Goal: Information Seeking & Learning: Learn about a topic

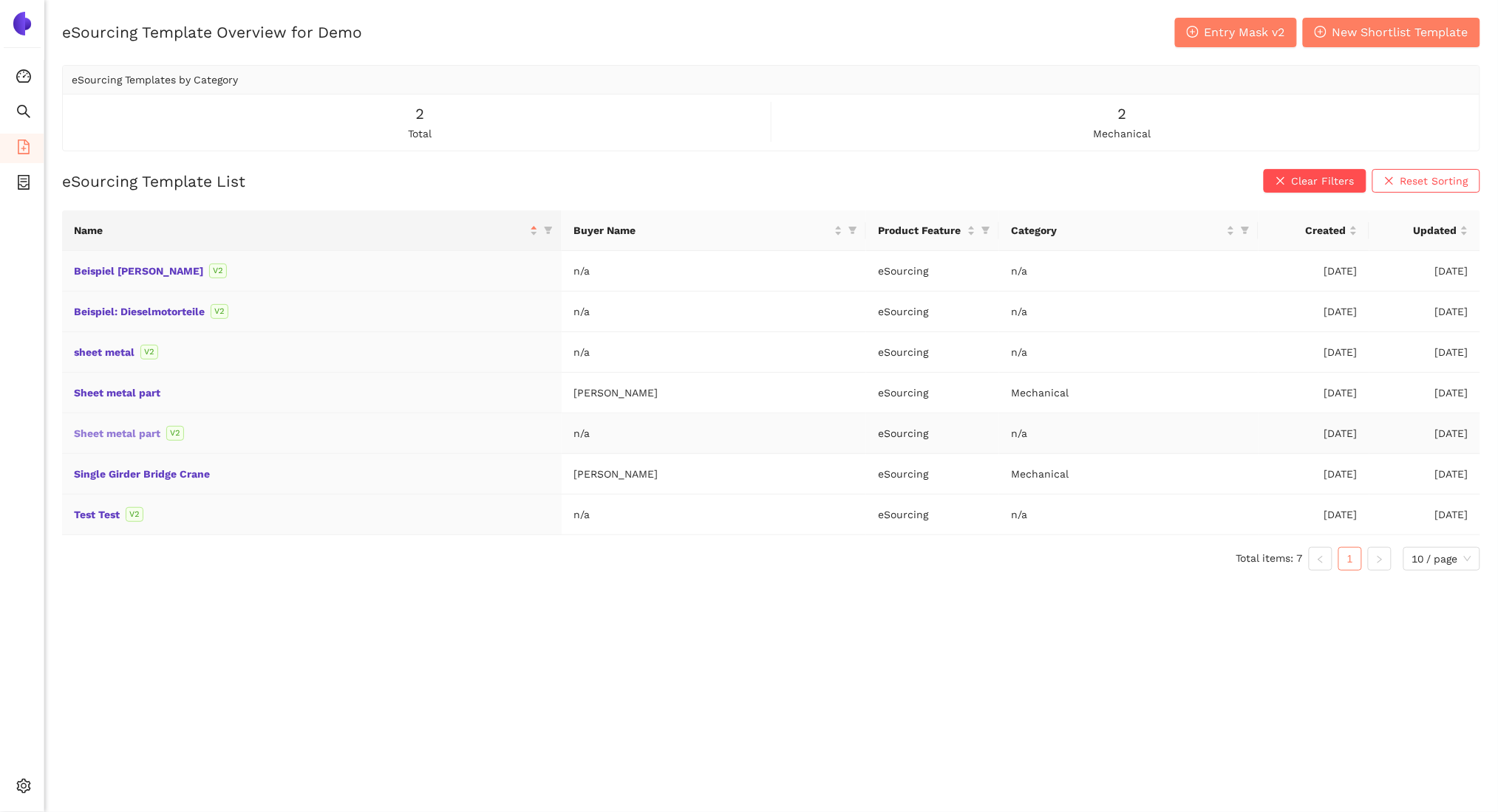
click at [0, 0] on link "Sheet metal part" at bounding box center [0, 0] width 0 height 0
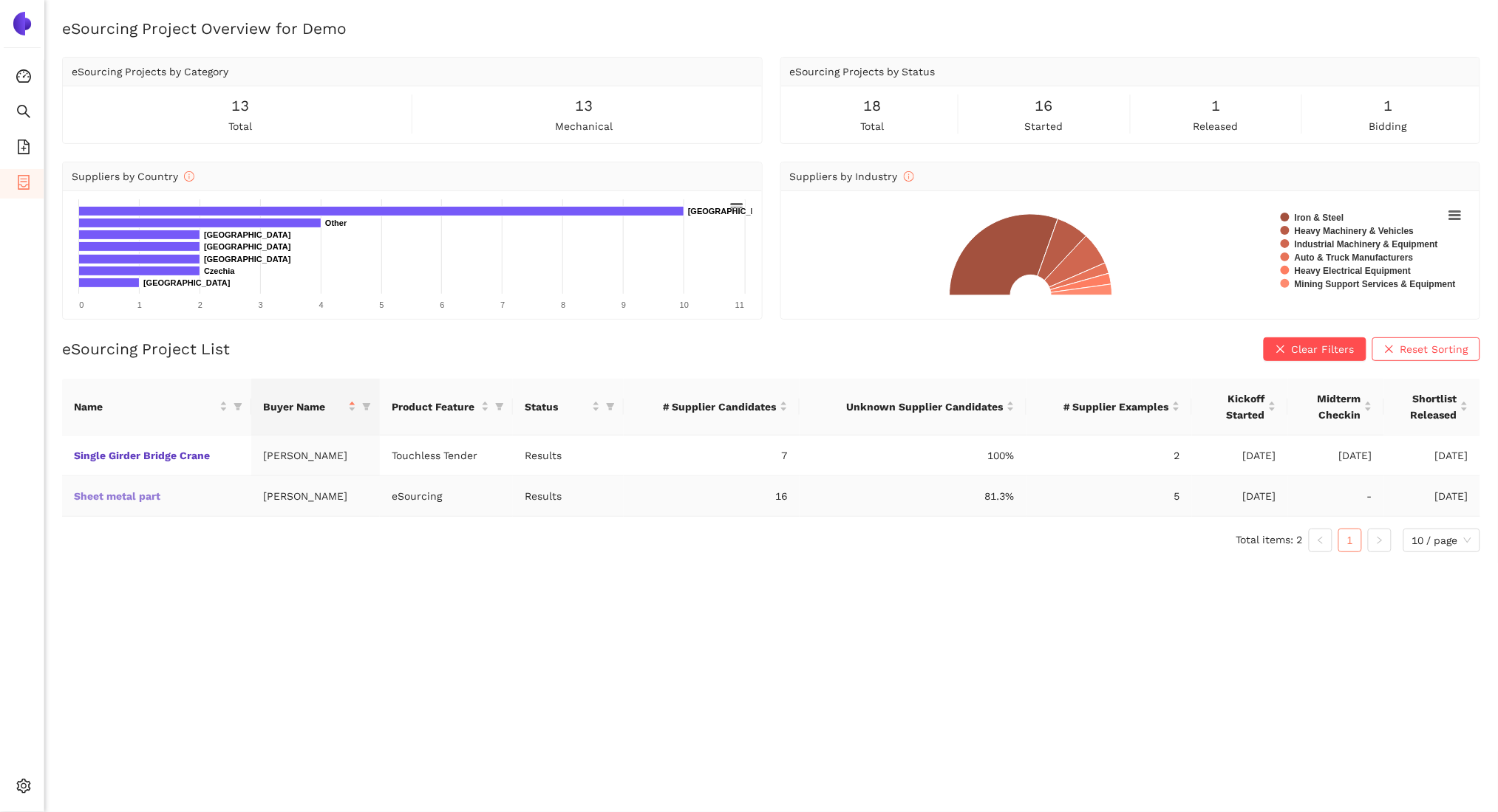
click at [0, 0] on link "Sheet metal part" at bounding box center [0, 0] width 0 height 0
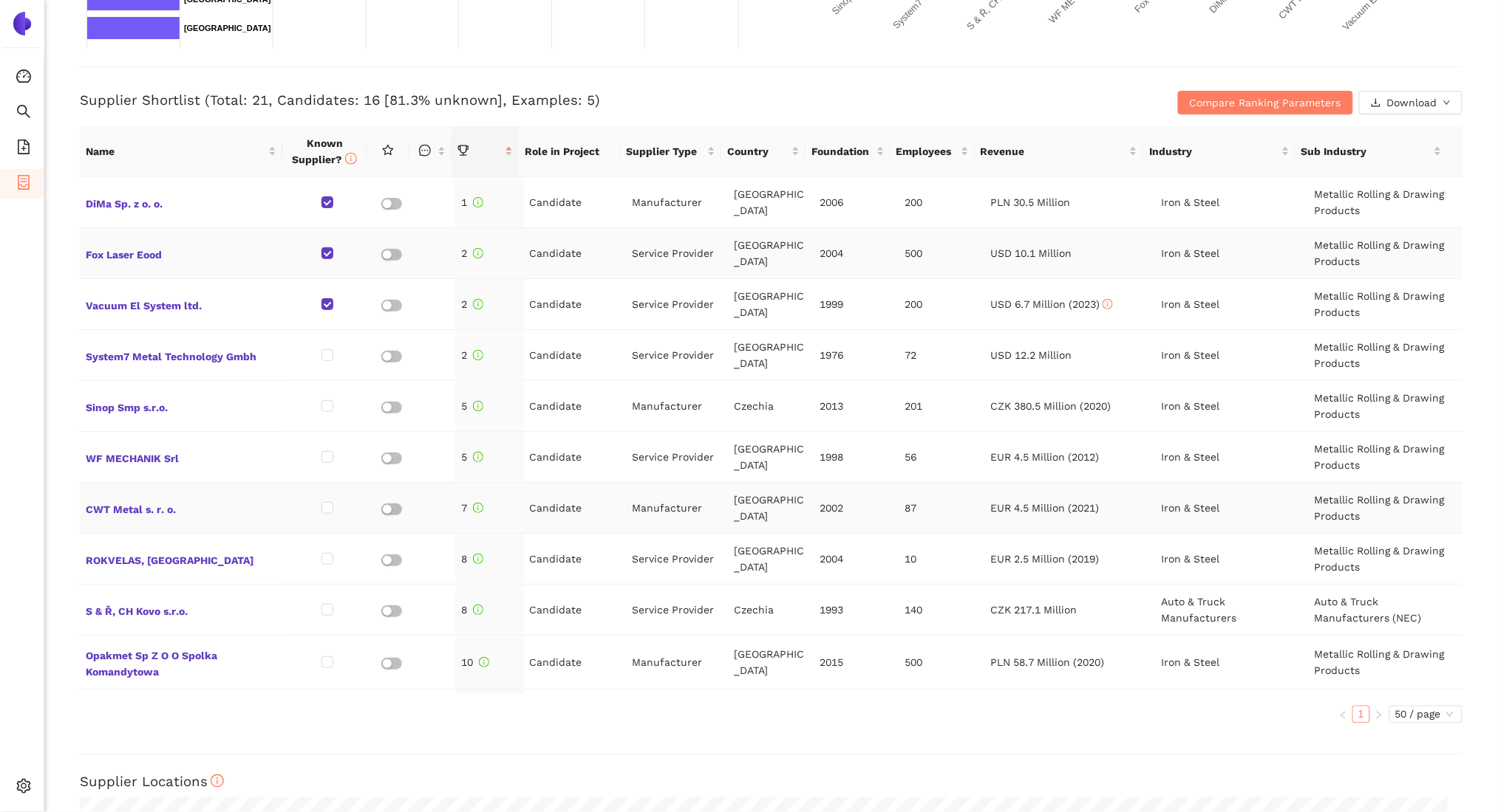
scroll to position [1, 0]
click at [1190, 97] on span "Compare Ranking Parameters" at bounding box center [1265, 102] width 152 height 16
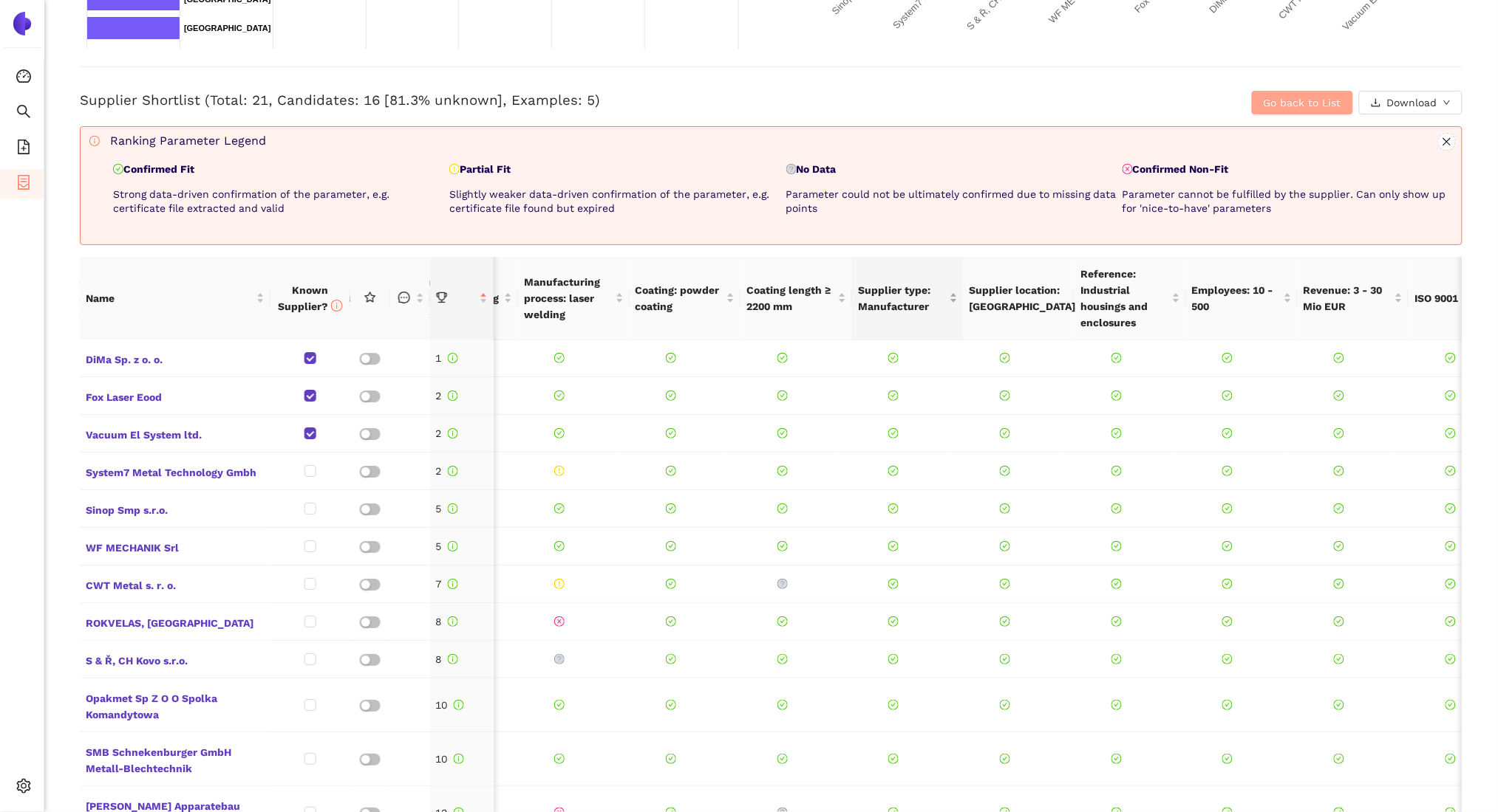
scroll to position [1, 532]
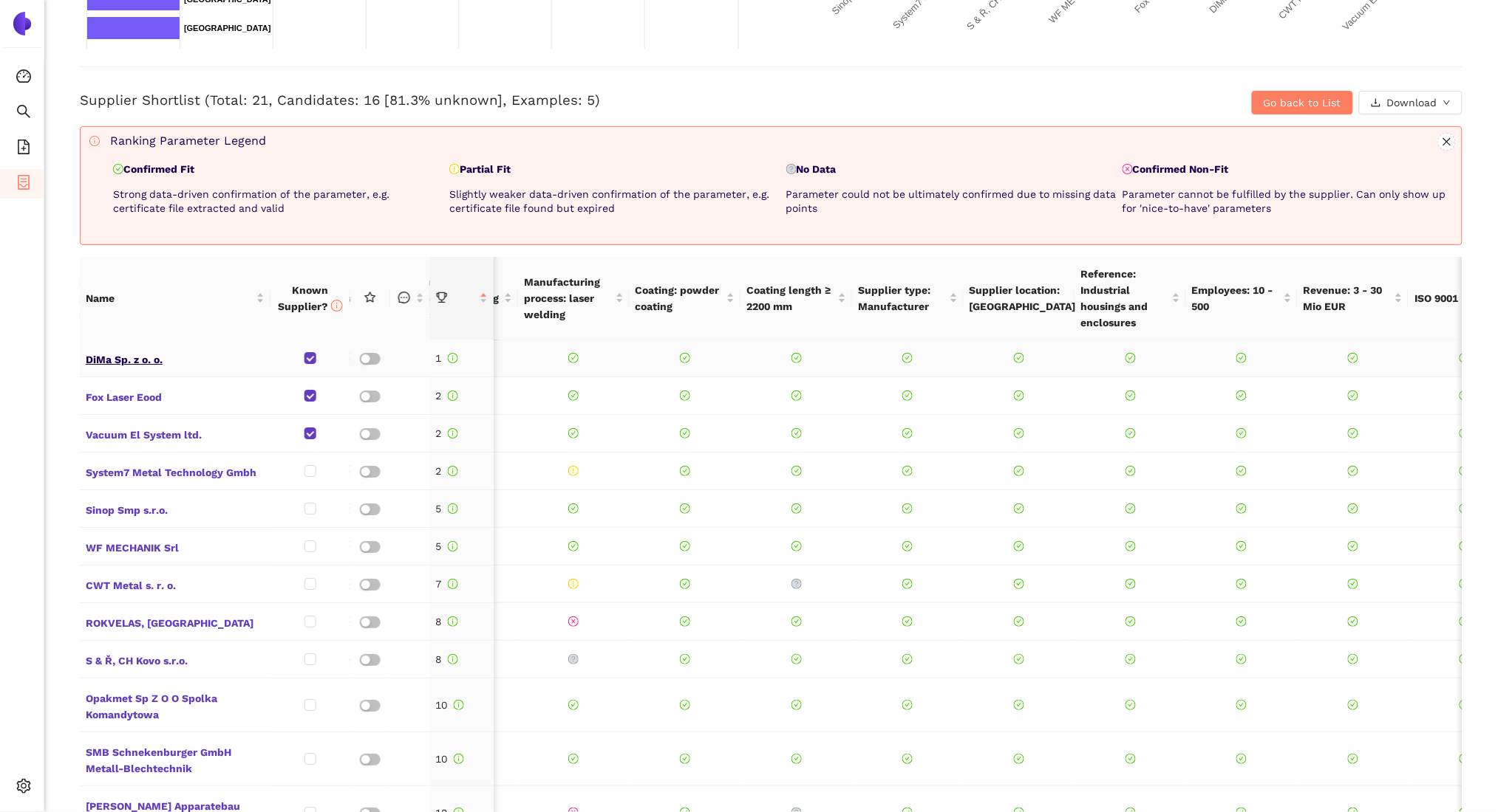
click at [142, 362] on span "DiMa Sp. z o. o." at bounding box center [175, 359] width 179 height 19
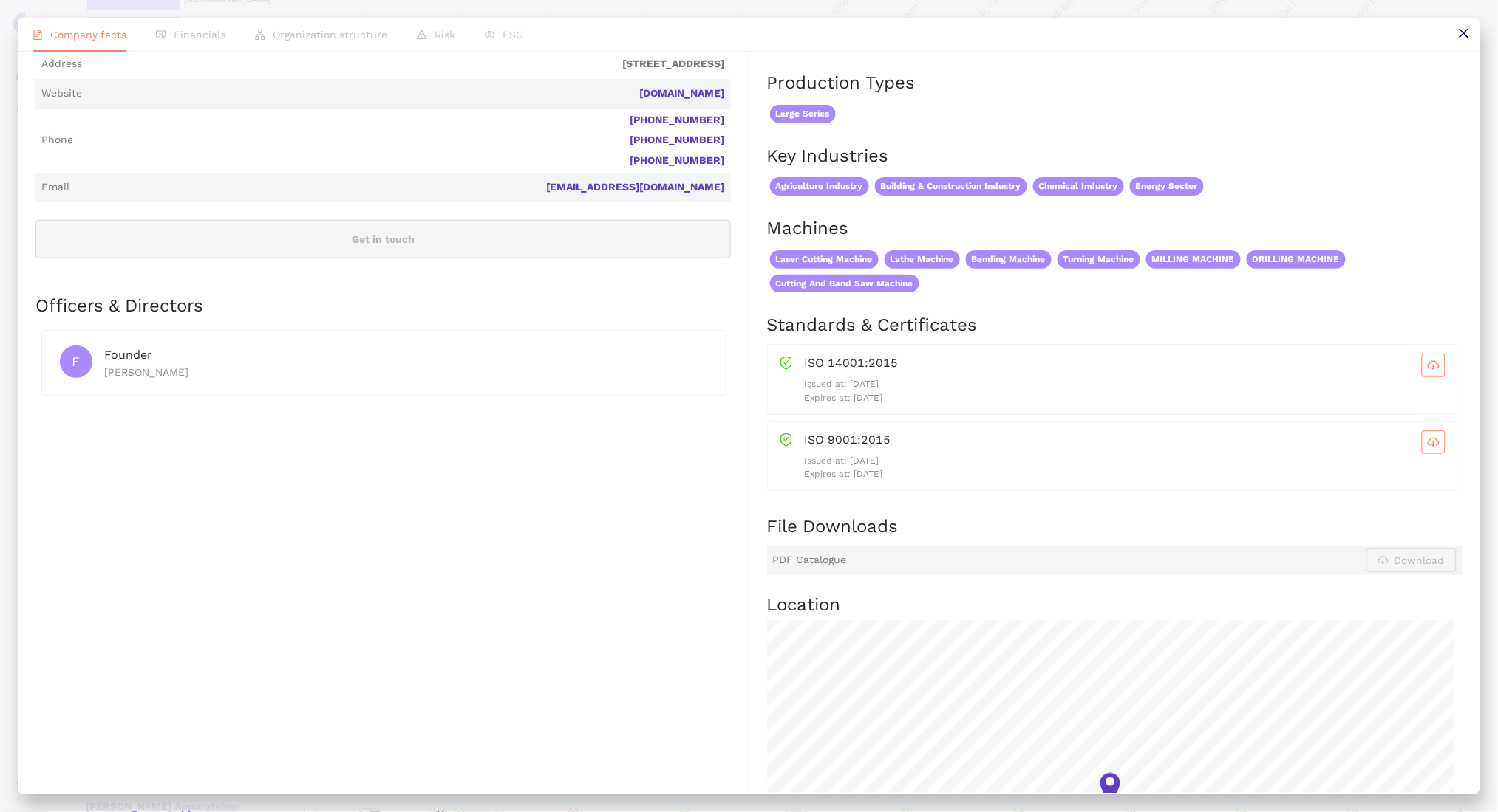
scroll to position [406, 0]
click at [1427, 364] on icon "cloud-download" at bounding box center [1433, 364] width 12 height 12
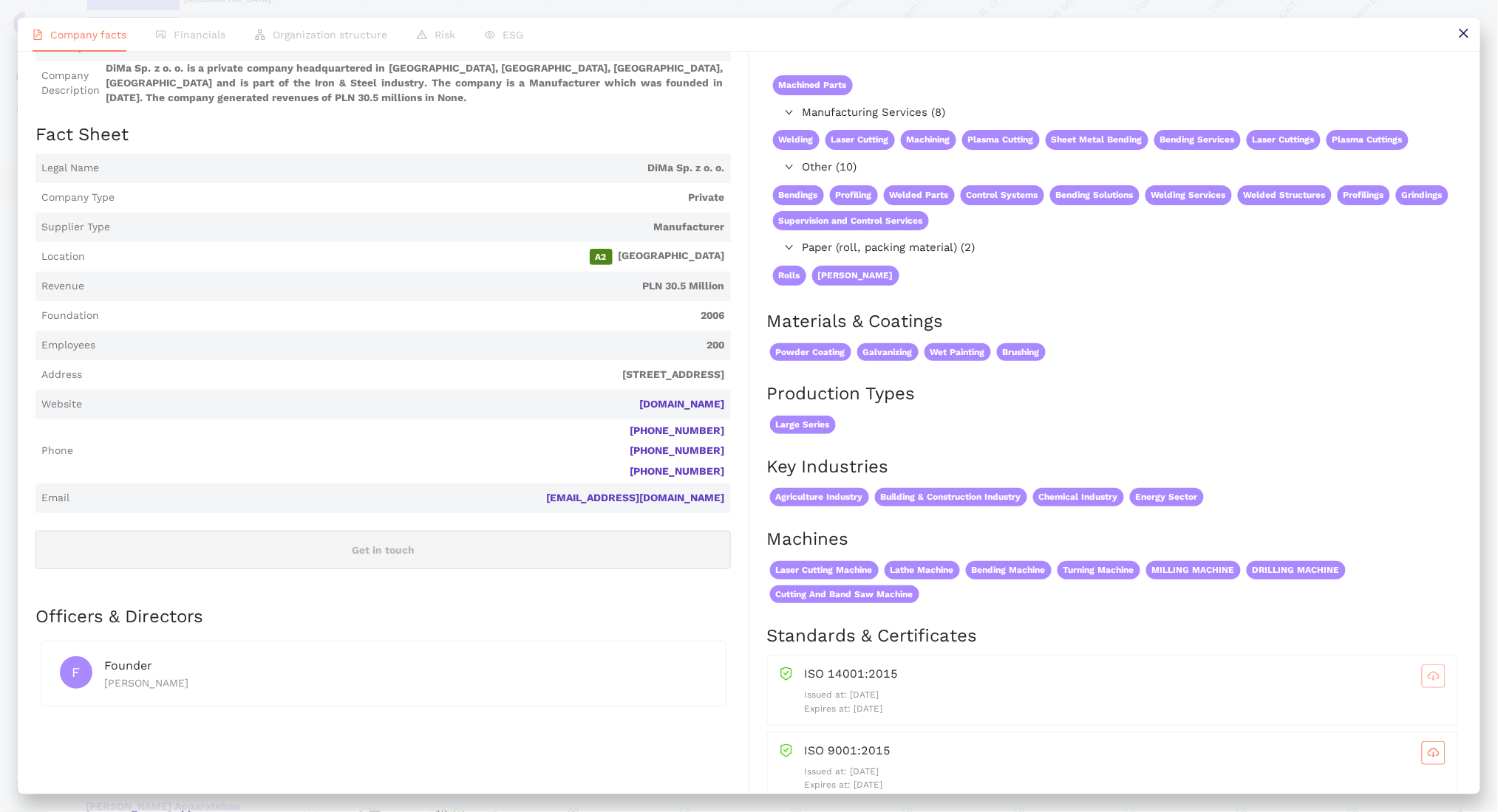
scroll to position [0, 0]
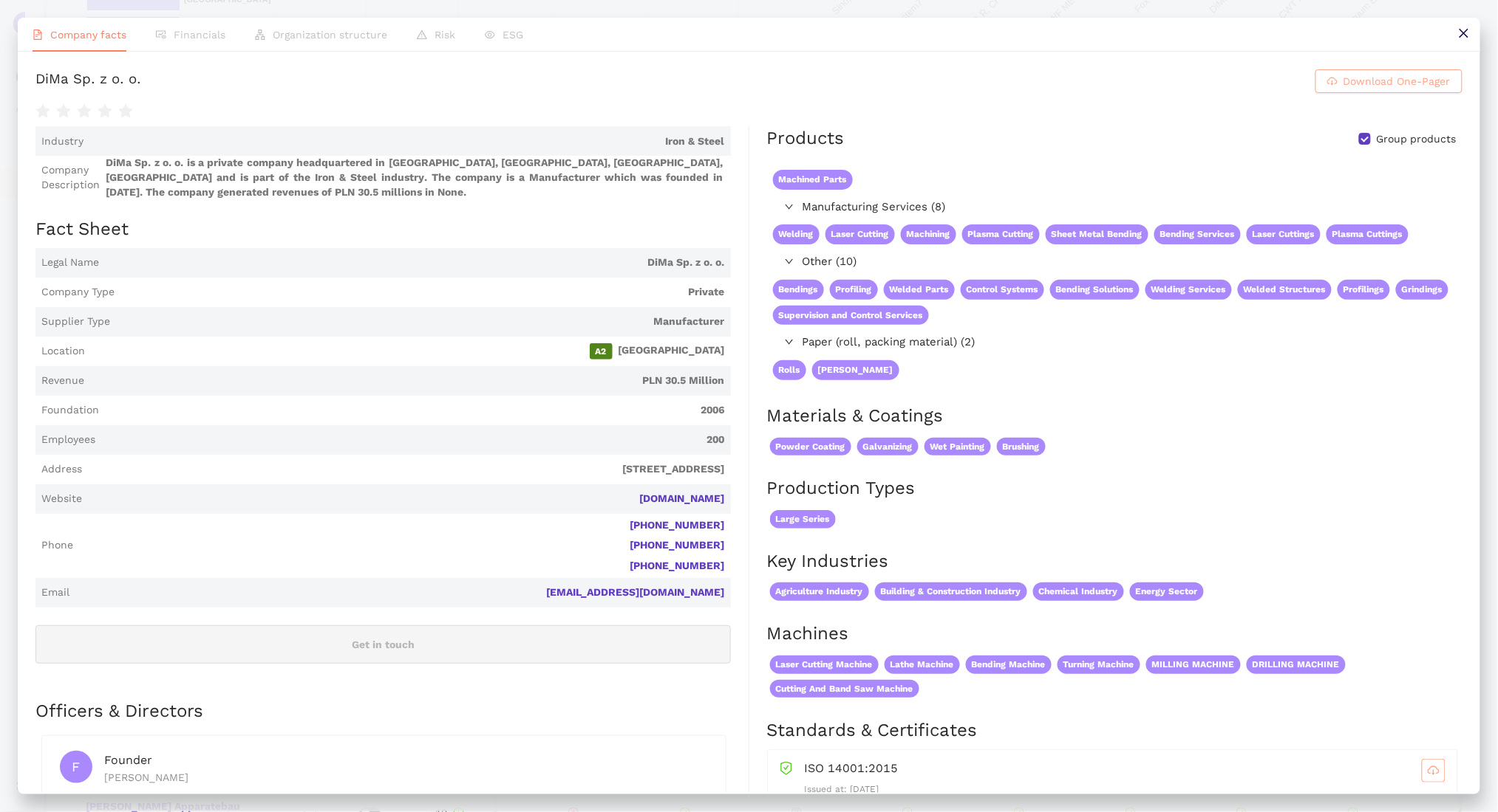
click at [1343, 83] on span "Download One-Pager" at bounding box center [1396, 81] width 107 height 16
drag, startPoint x: 1461, startPoint y: 31, endPoint x: 337, endPoint y: 367, distance: 1173.1
click at [1461, 31] on icon "close" at bounding box center [1462, 33] width 9 height 9
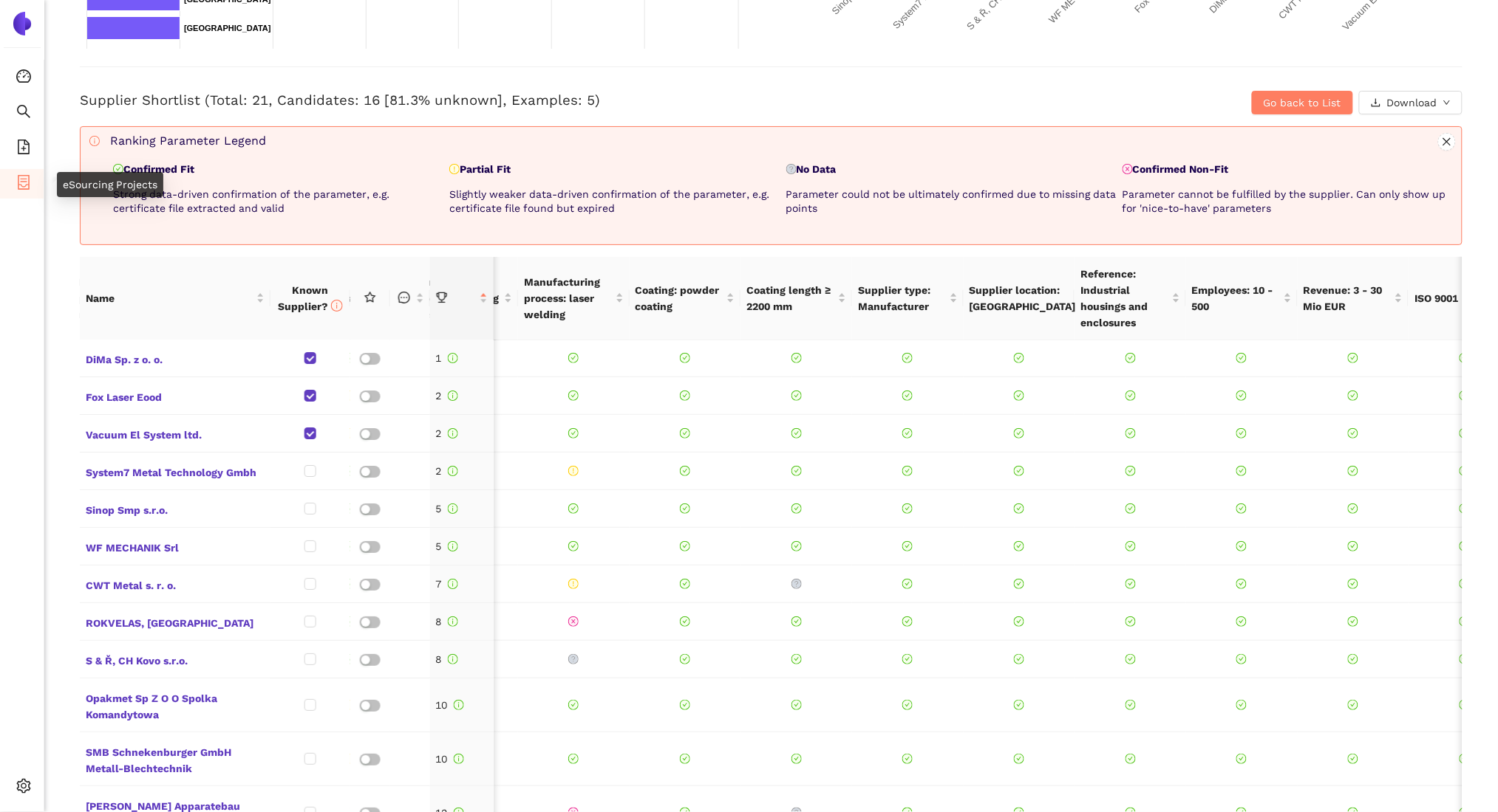
click at [20, 188] on icon "container" at bounding box center [23, 182] width 12 height 14
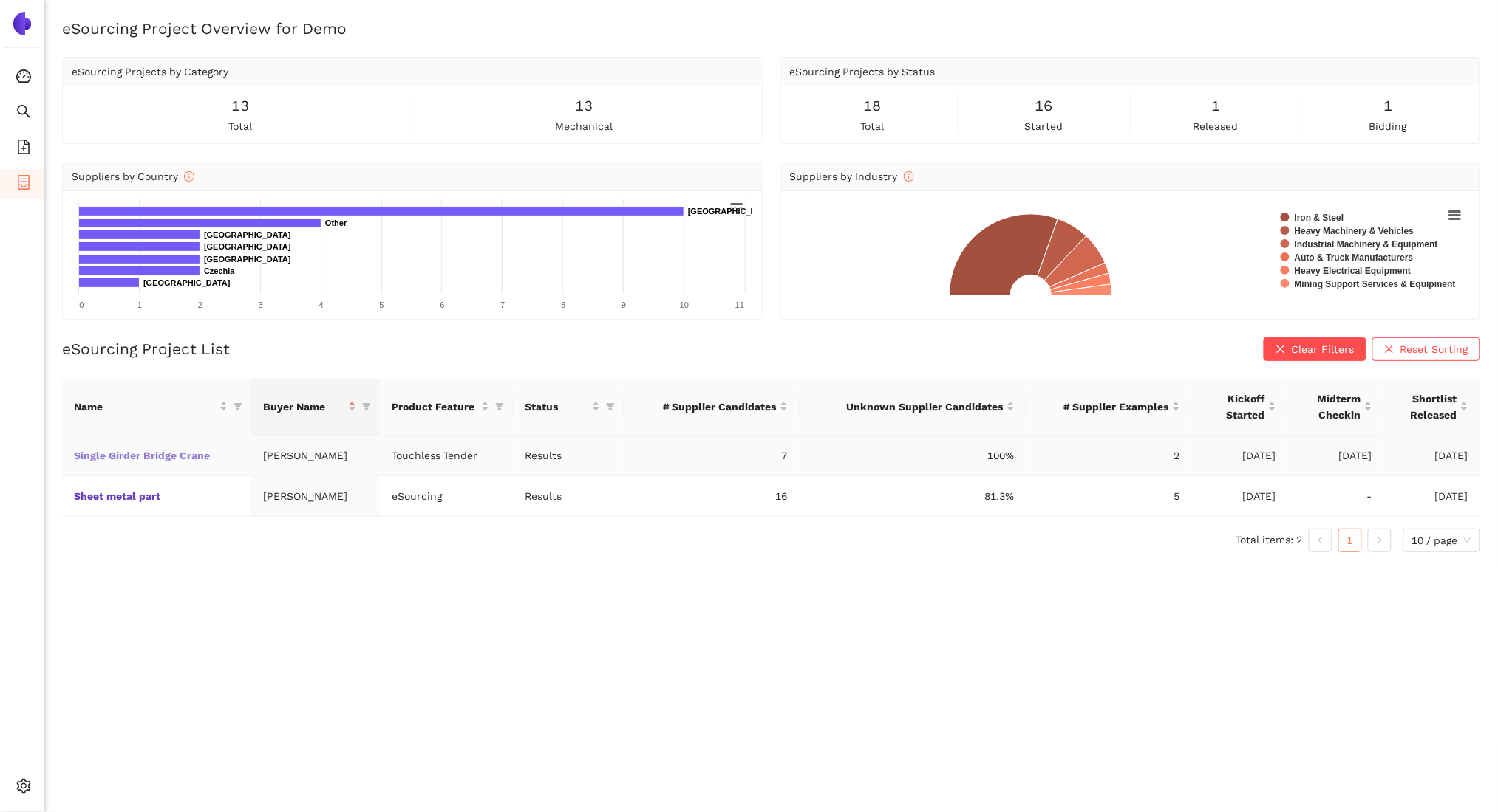
click at [0, 0] on link "Single Girder Bridge Crane" at bounding box center [0, 0] width 0 height 0
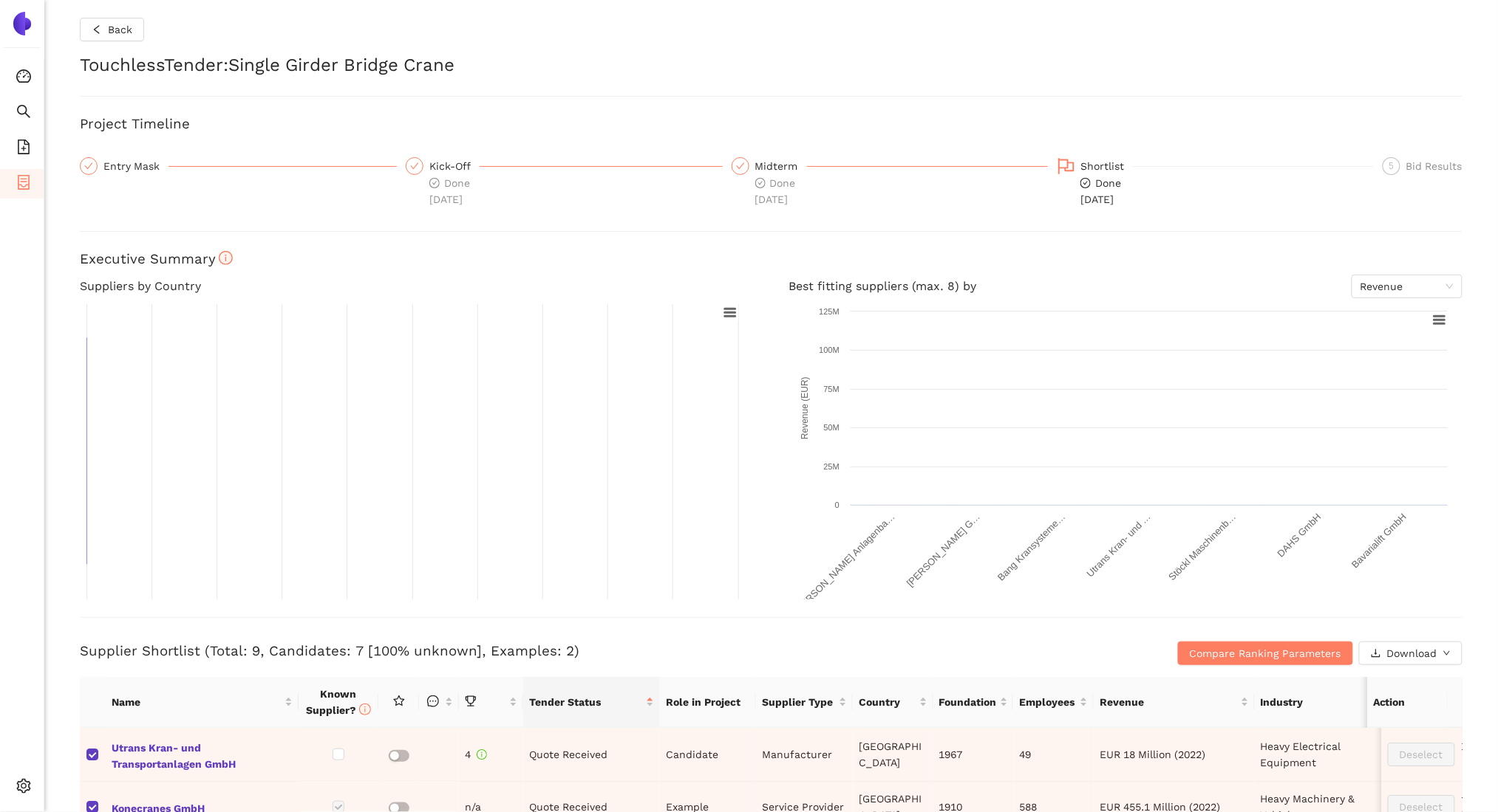
checkbox input "true"
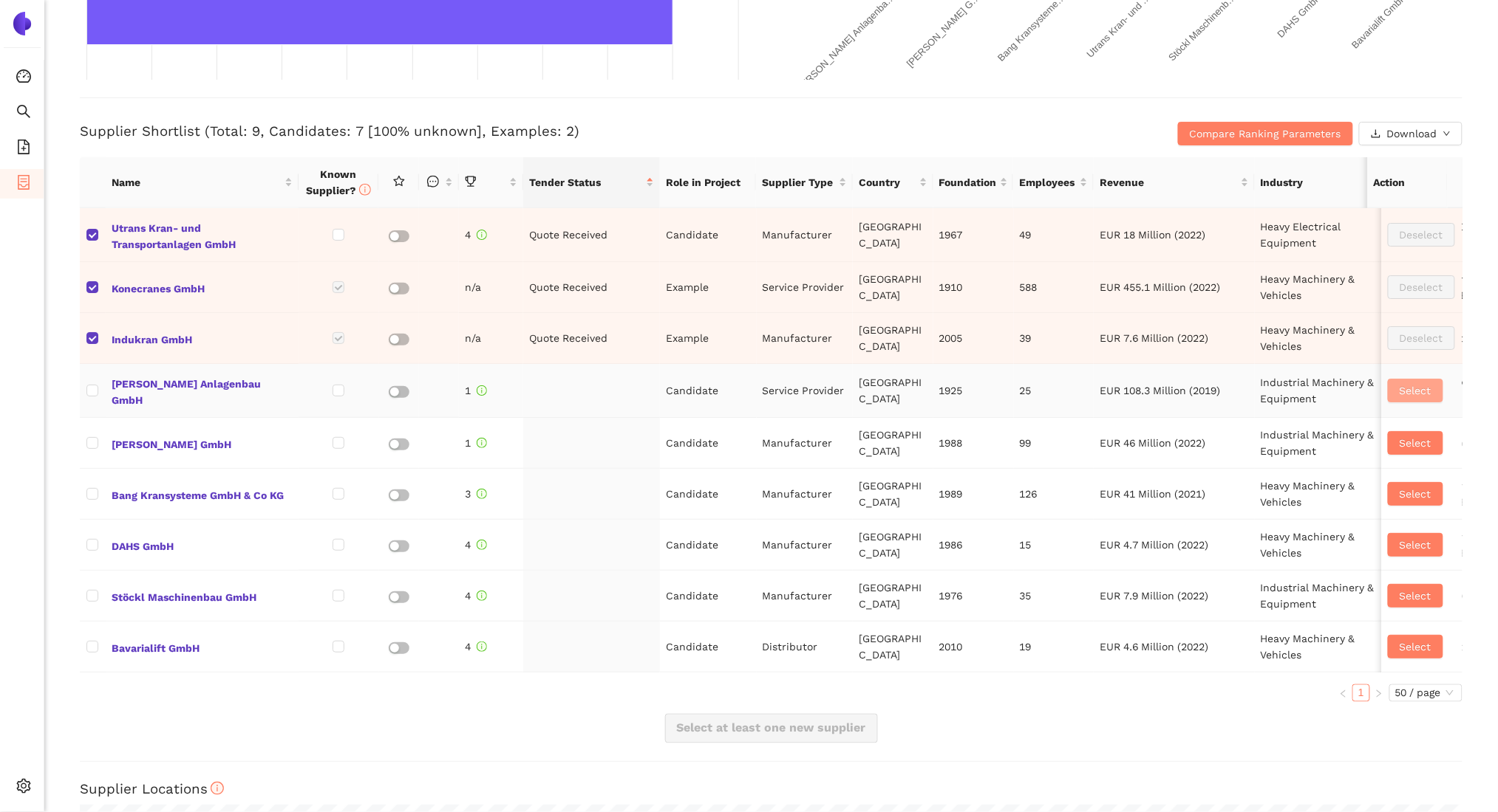
click at [1399, 389] on span "Select" at bounding box center [1415, 391] width 32 height 16
checkbox input "true"
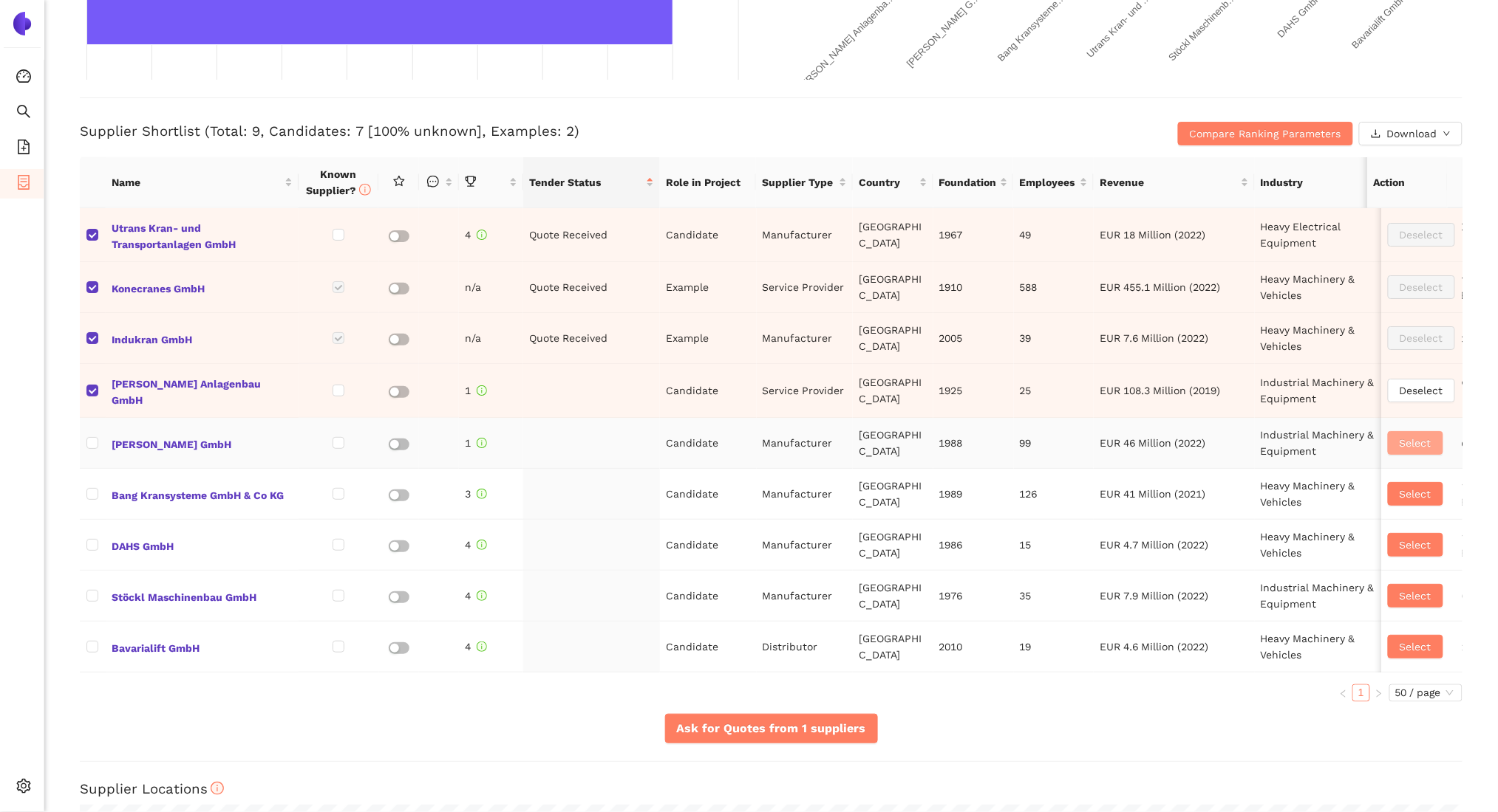
click at [1399, 442] on span "Select" at bounding box center [1415, 443] width 32 height 16
checkbox input "true"
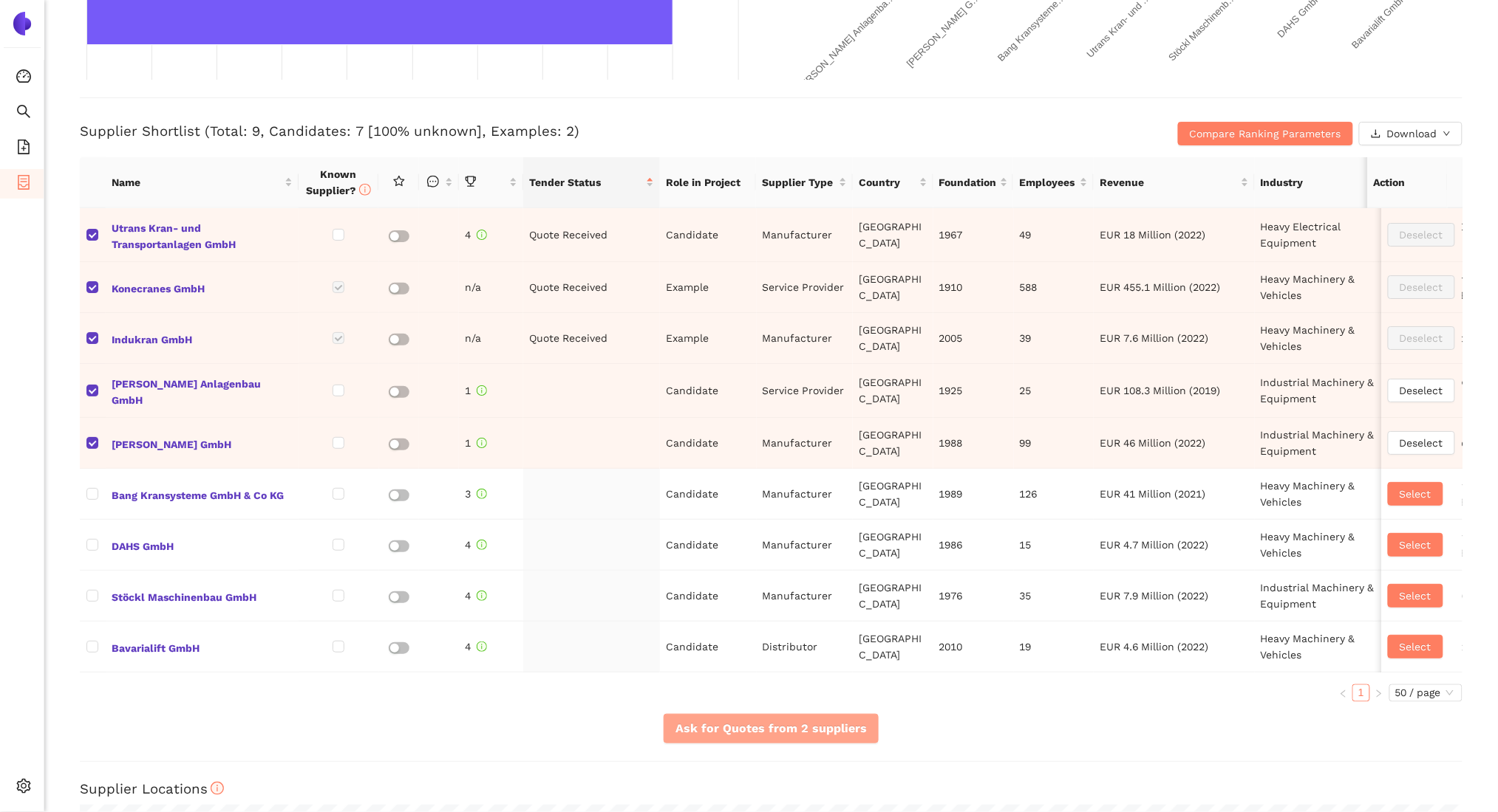
click at [788, 738] on span "Ask for Quotes from 2 suppliers" at bounding box center [771, 728] width 191 height 18
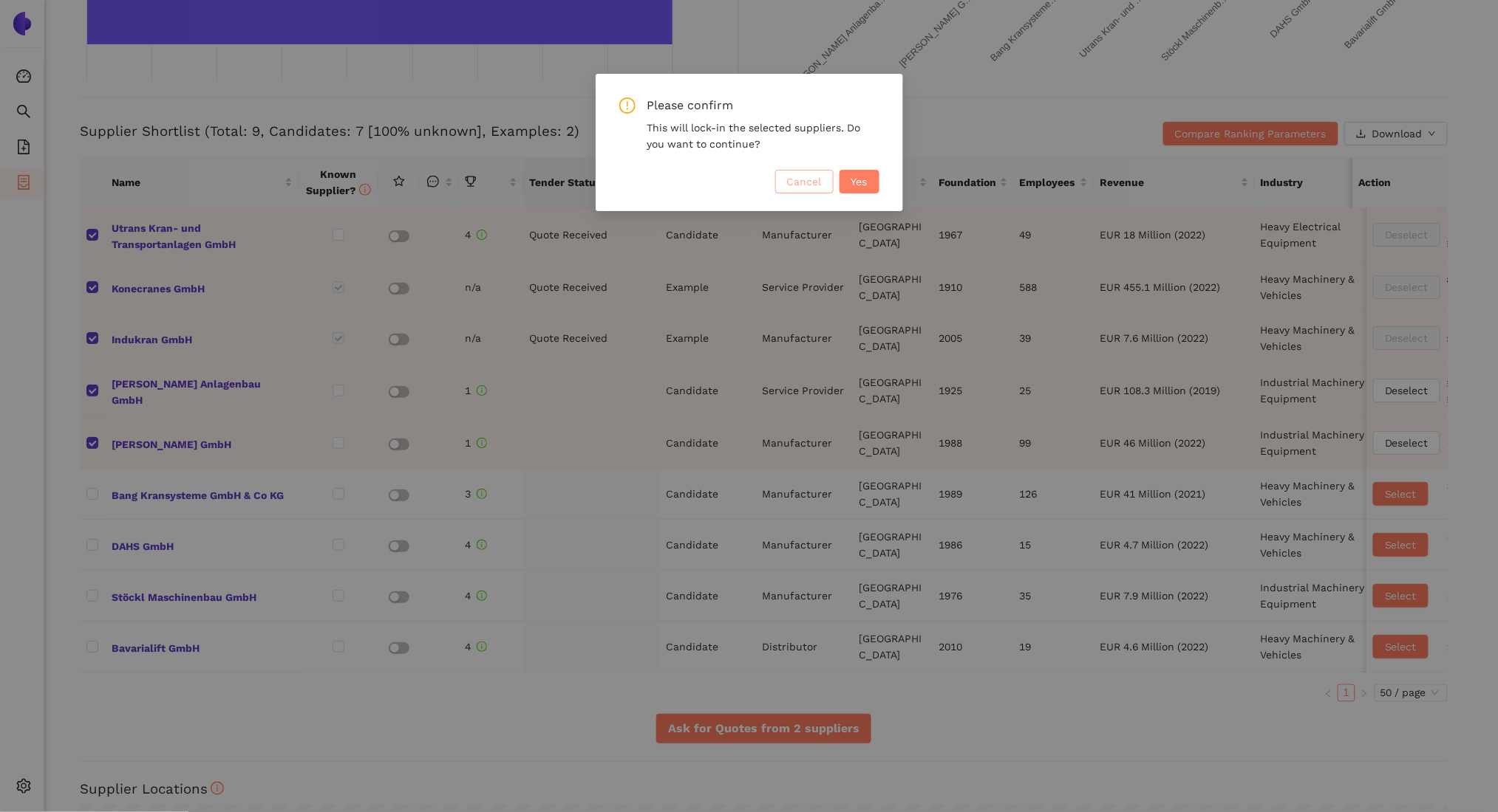
click at [807, 189] on span "Cancel" at bounding box center [805, 182] width 35 height 16
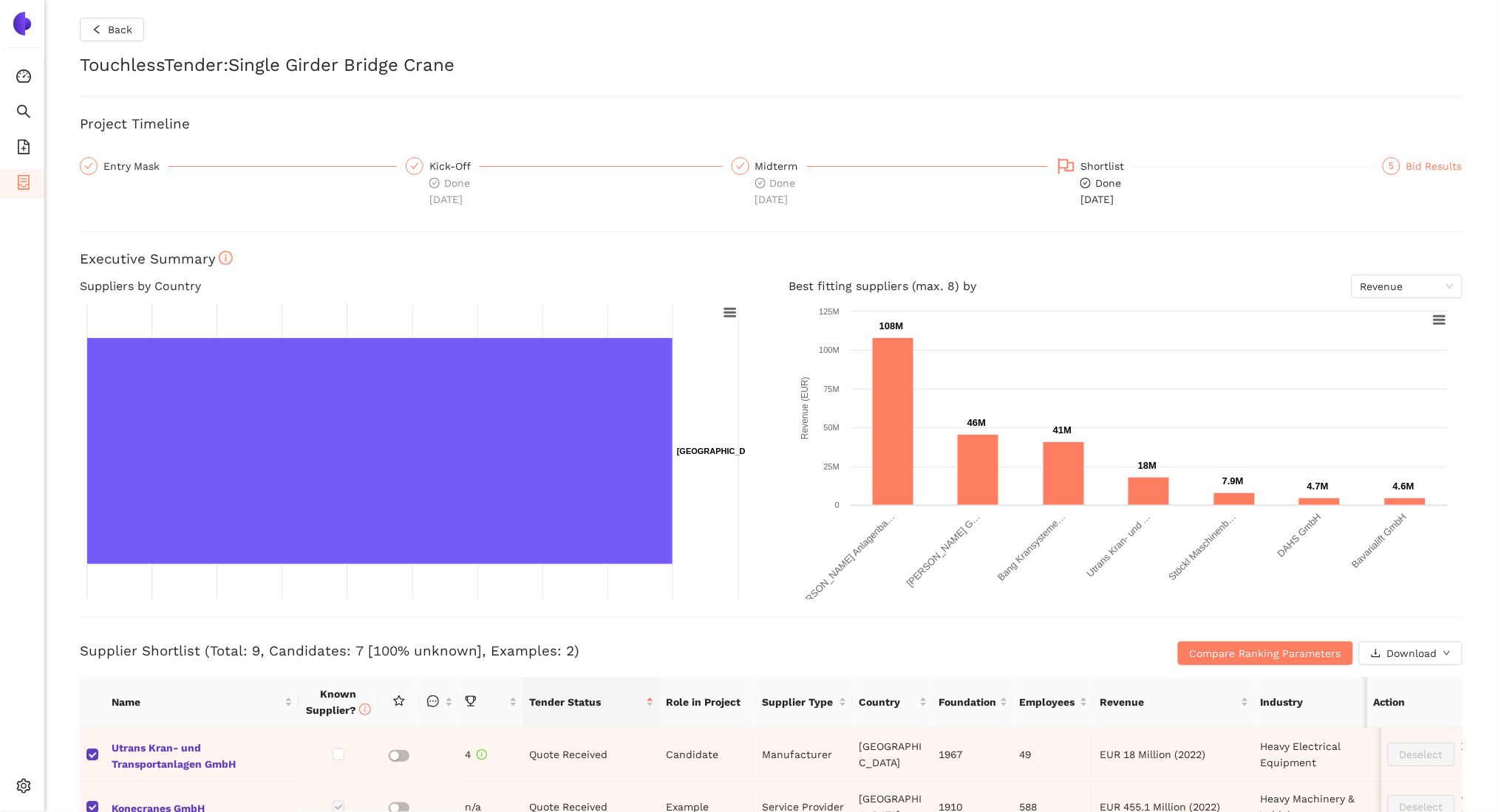
click at [1422, 169] on div "Bid Results" at bounding box center [1434, 166] width 56 height 17
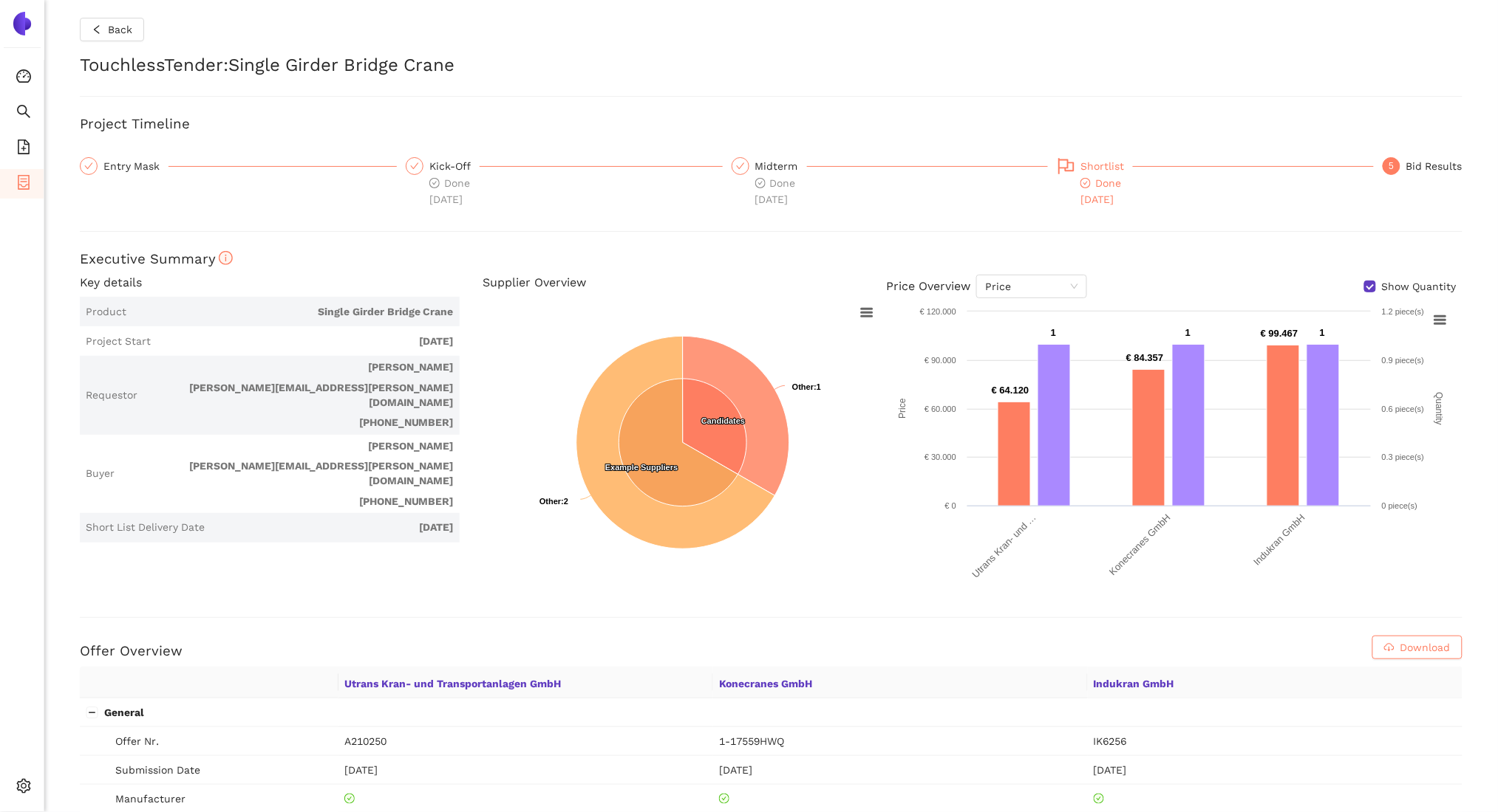
click at [1088, 173] on div "Shortlist" at bounding box center [1106, 166] width 52 height 17
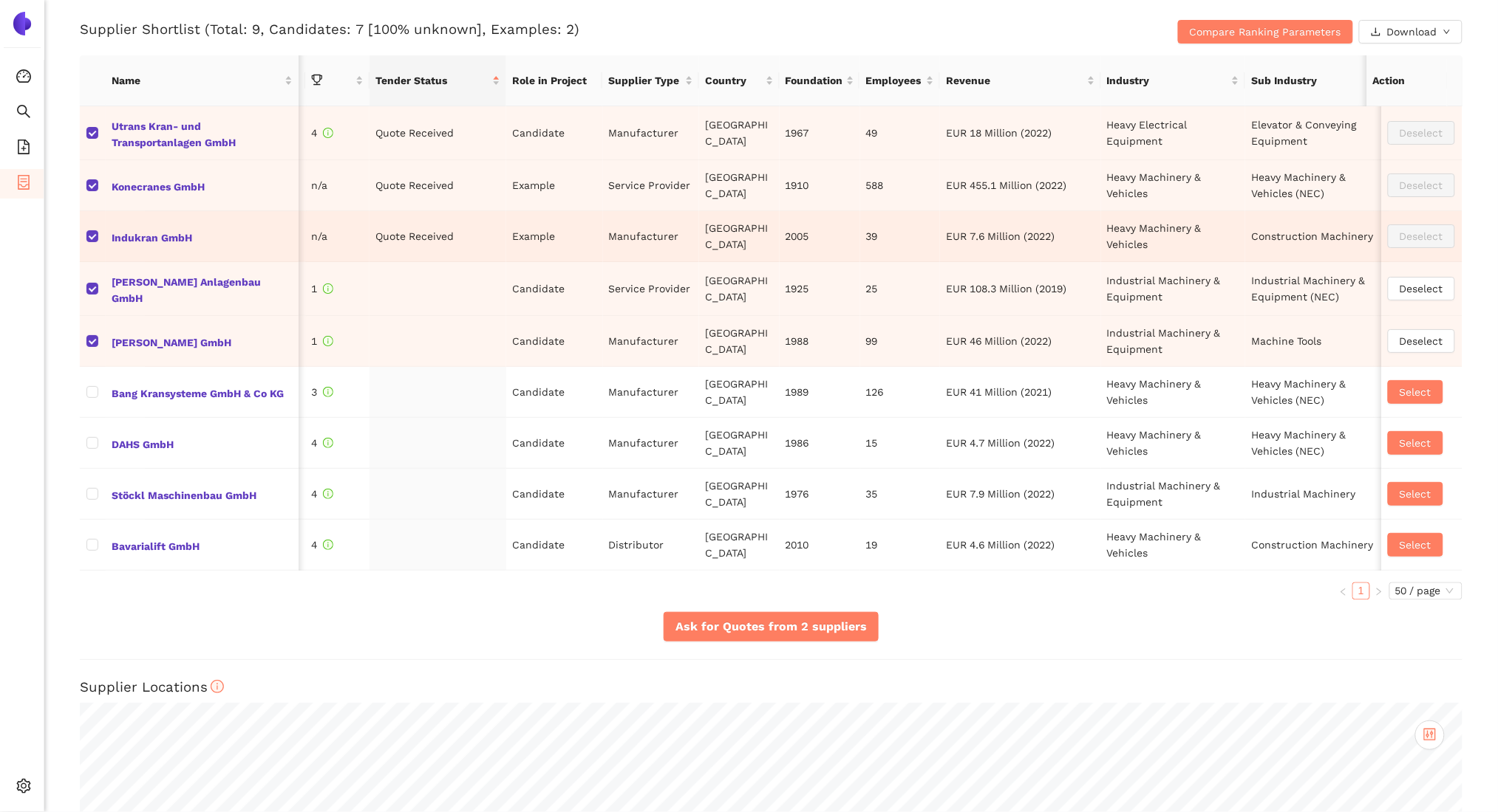
scroll to position [0, 191]
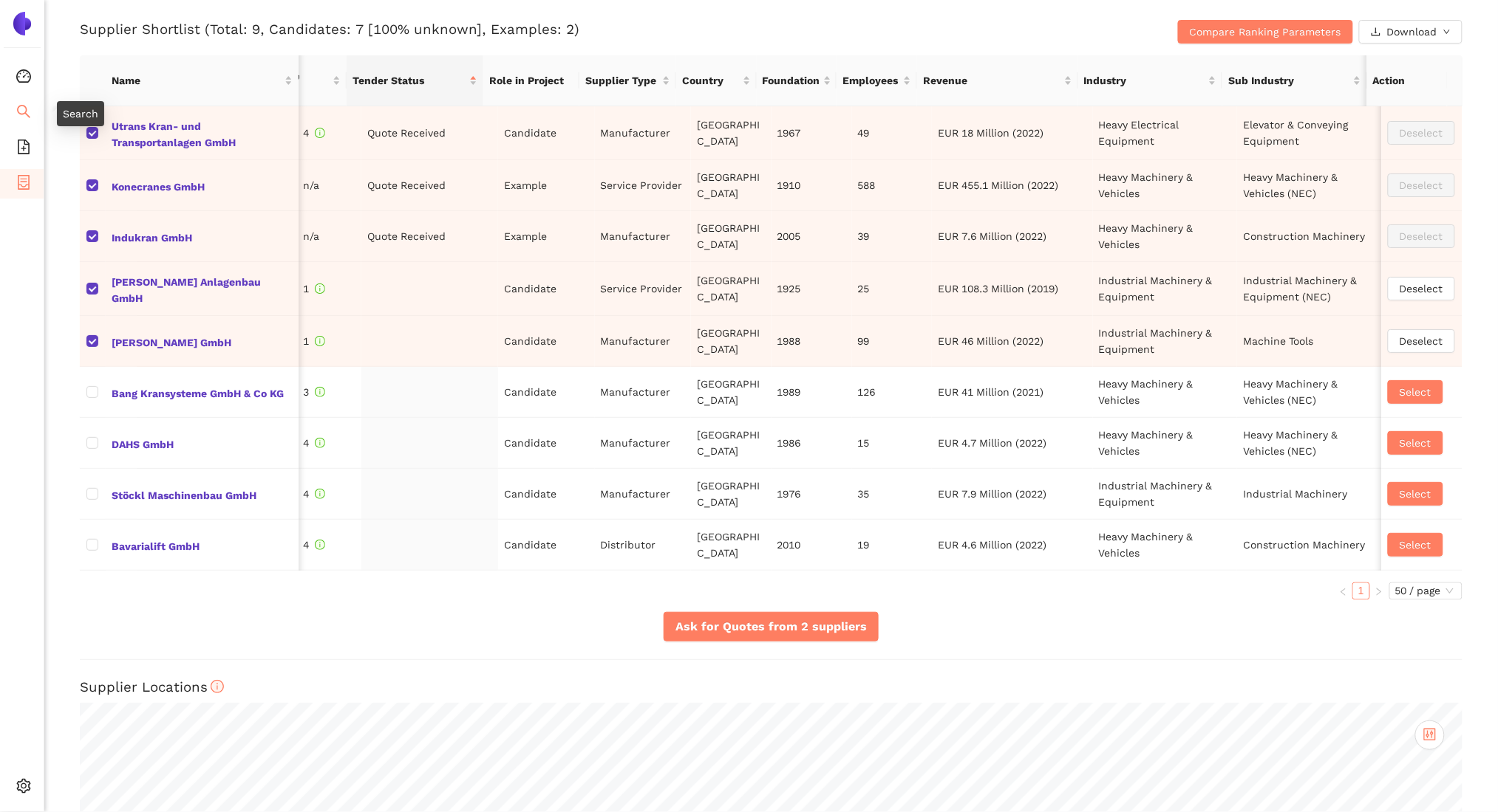
click at [28, 119] on span "search" at bounding box center [23, 113] width 15 height 30
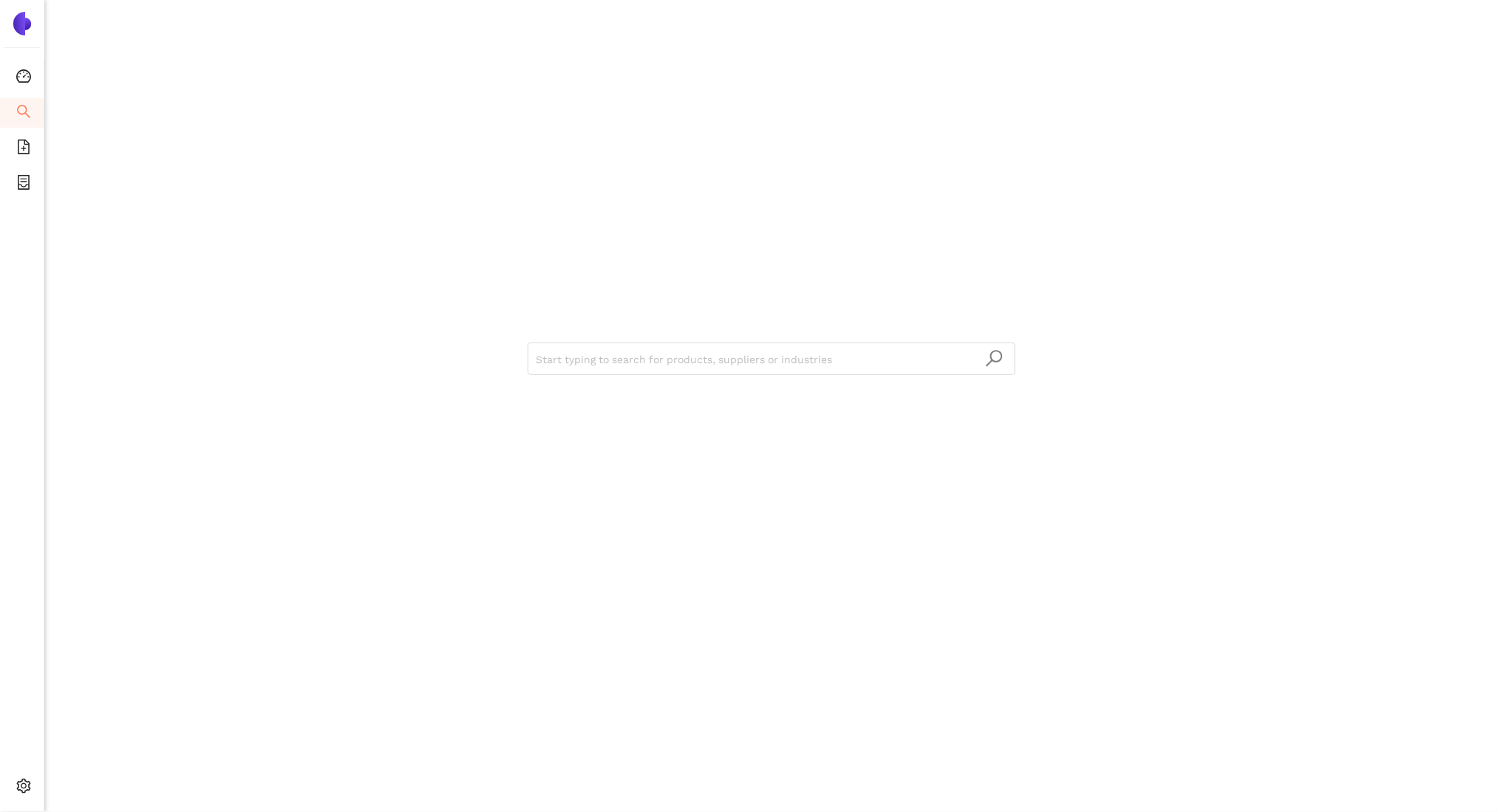
click at [709, 266] on div "Start typing to search for products, suppliers or industries" at bounding box center [771, 358] width 887 height 715
click at [459, 246] on div "Start typing to search for products, suppliers or industries" at bounding box center [771, 358] width 887 height 715
click at [613, 282] on div "Start typing to search for products, suppliers or industries" at bounding box center [771, 358] width 887 height 715
click at [629, 368] on input "search" at bounding box center [772, 360] width 470 height 33
type input "Screws"
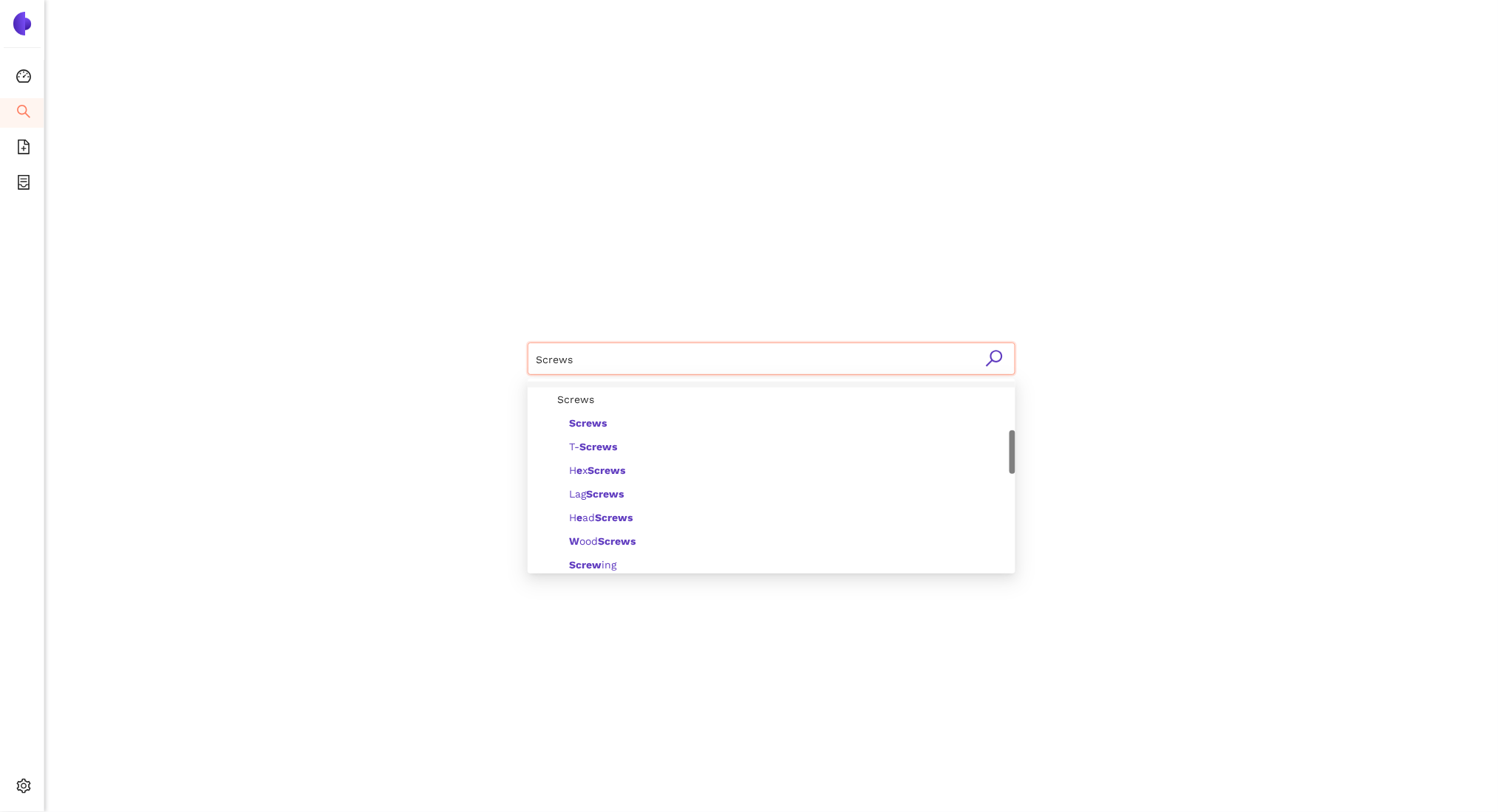
scroll to position [230, 0]
click at [573, 402] on span "Screws" at bounding box center [570, 399] width 48 height 12
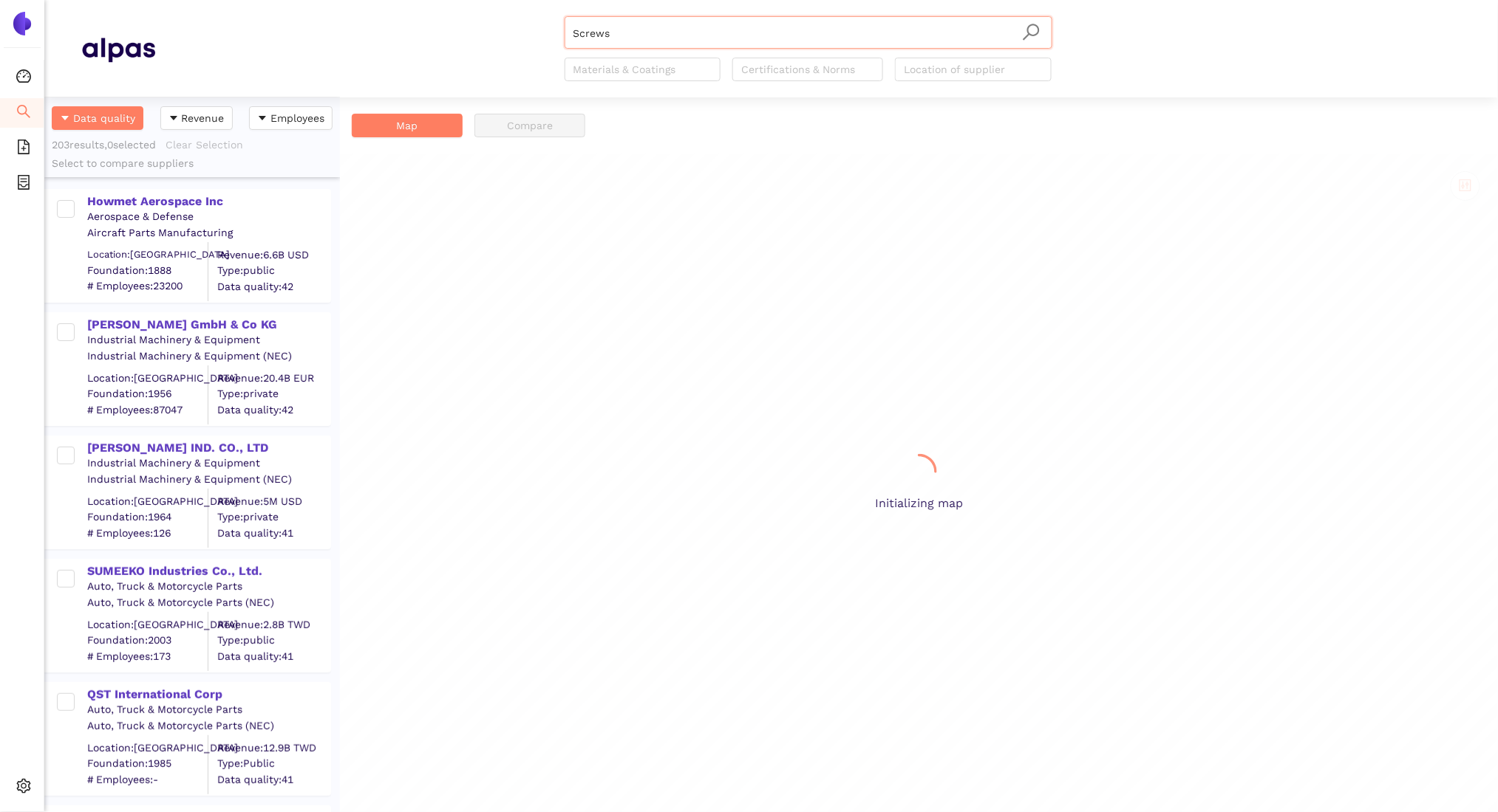
scroll to position [701, 280]
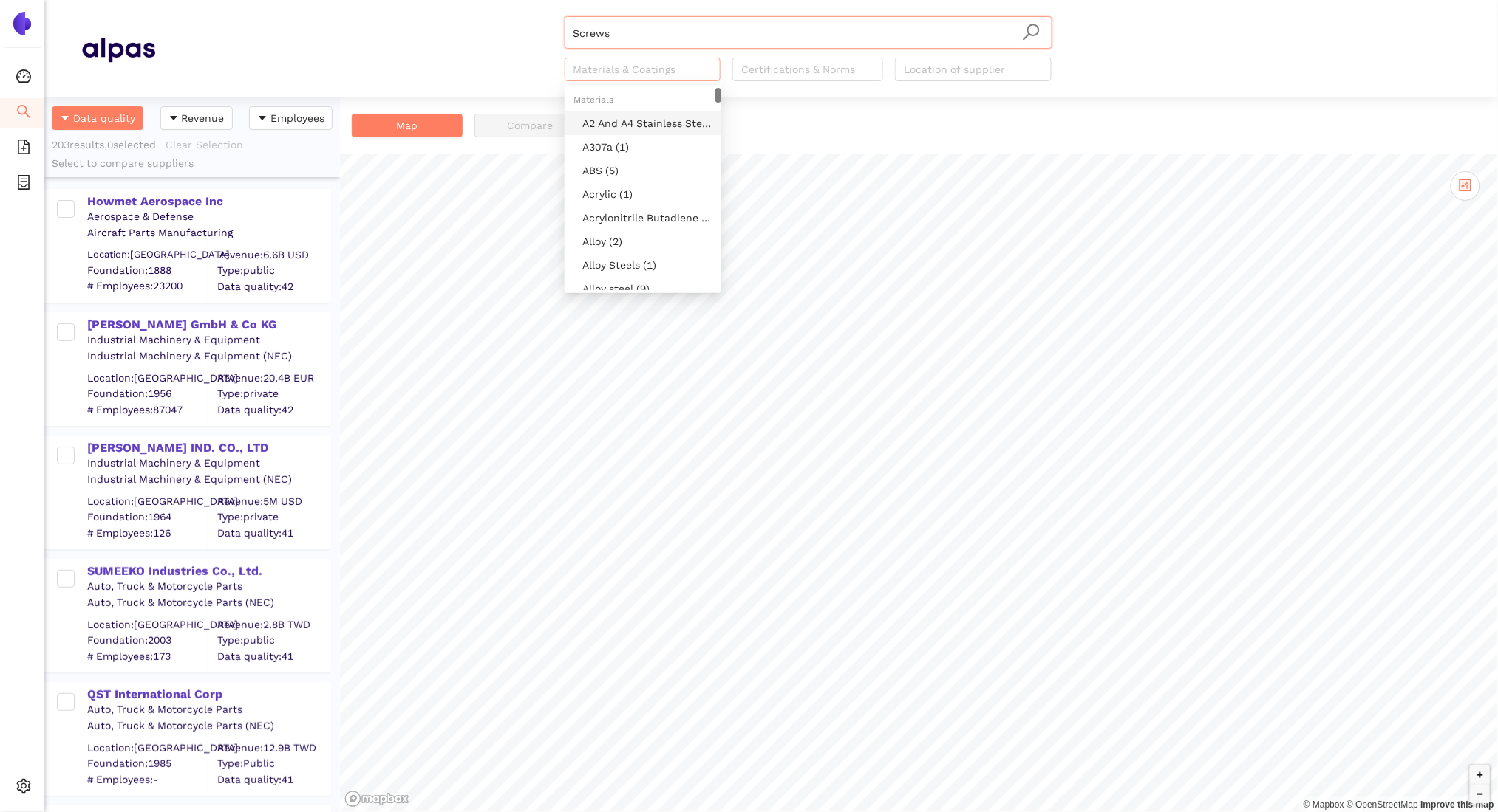
click at [665, 71] on div at bounding box center [634, 70] width 134 height 17
click at [968, 69] on div at bounding box center [965, 70] width 134 height 17
click at [1091, 73] on div "Screws Materials & Coatings Certifications & Norms Location of supplier" at bounding box center [808, 48] width 1306 height 65
click at [131, 203] on div "Howmet Aerospace Inc" at bounding box center [208, 201] width 243 height 16
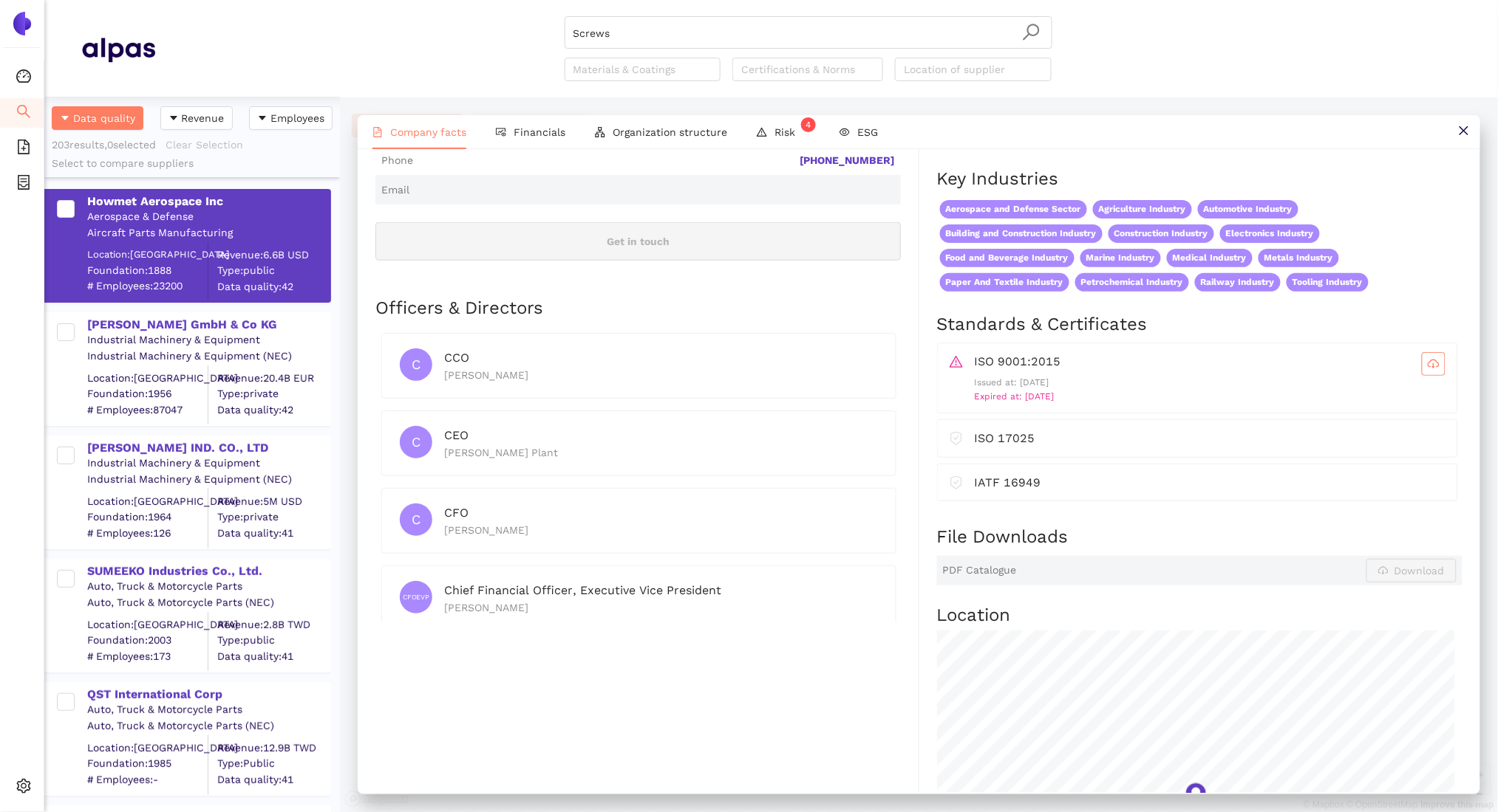
scroll to position [0, 0]
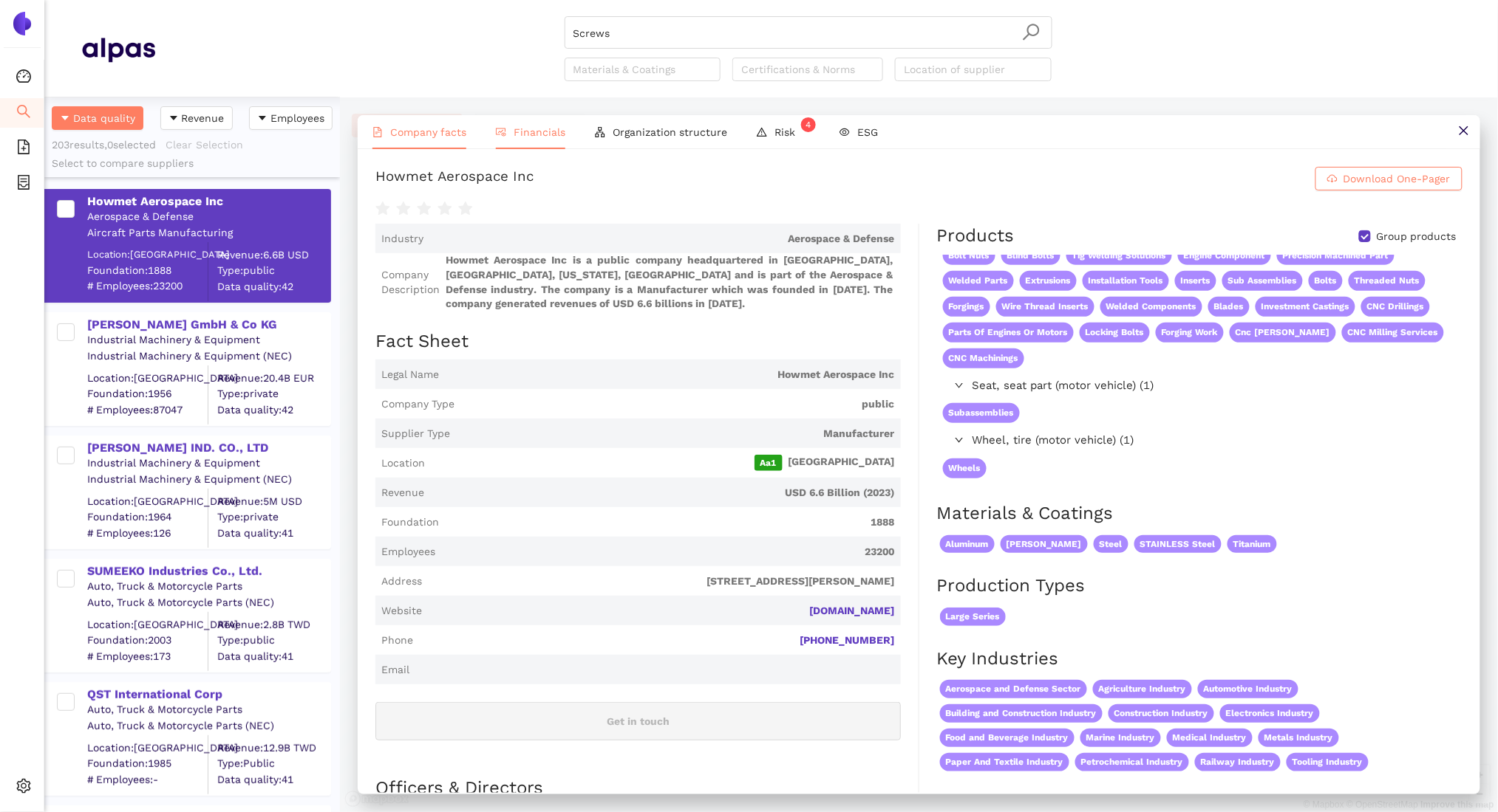
click at [535, 128] on span "Financials" at bounding box center [539, 132] width 51 height 12
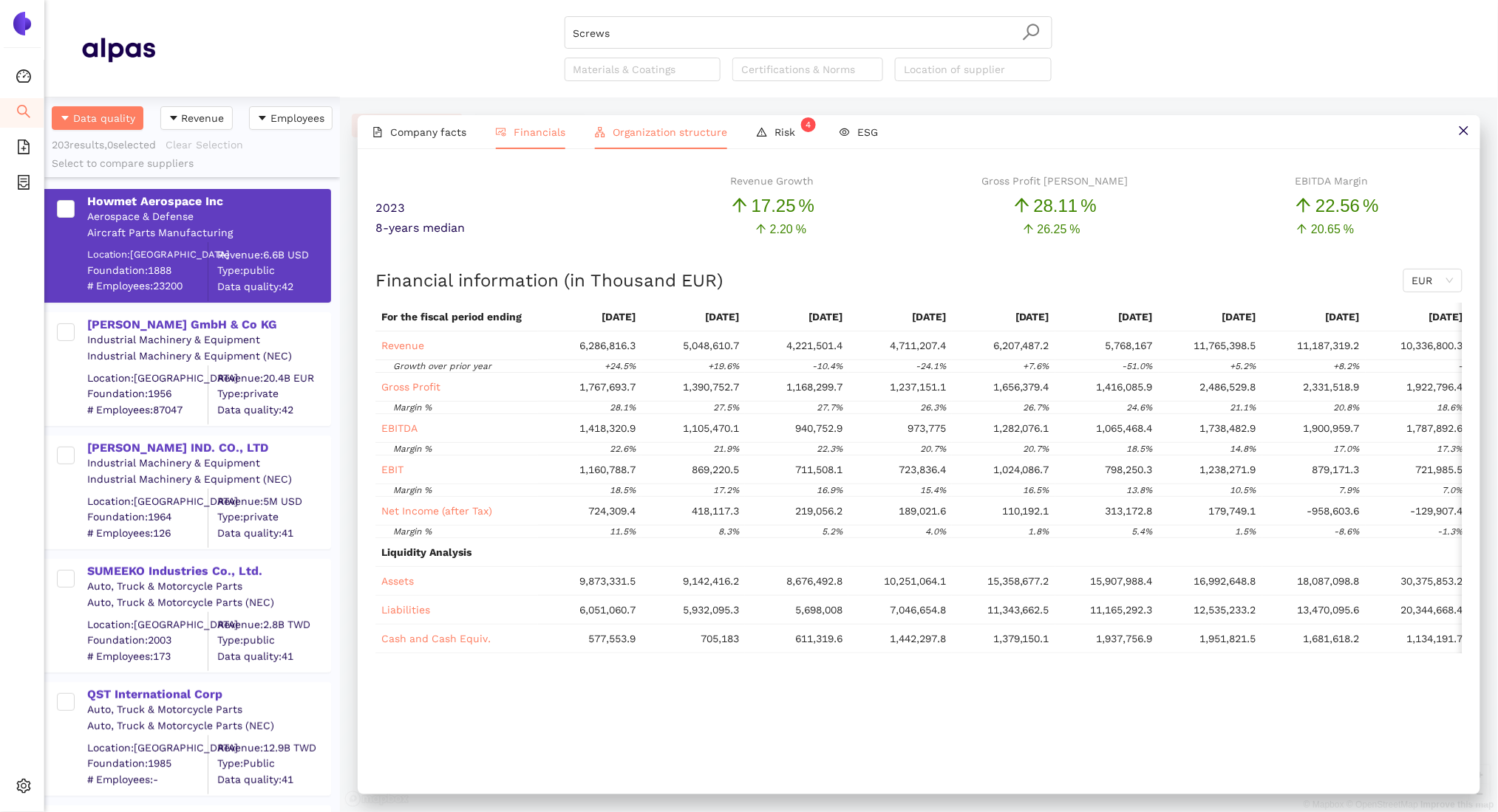
click at [643, 136] on span "Organization structure" at bounding box center [669, 132] width 114 height 12
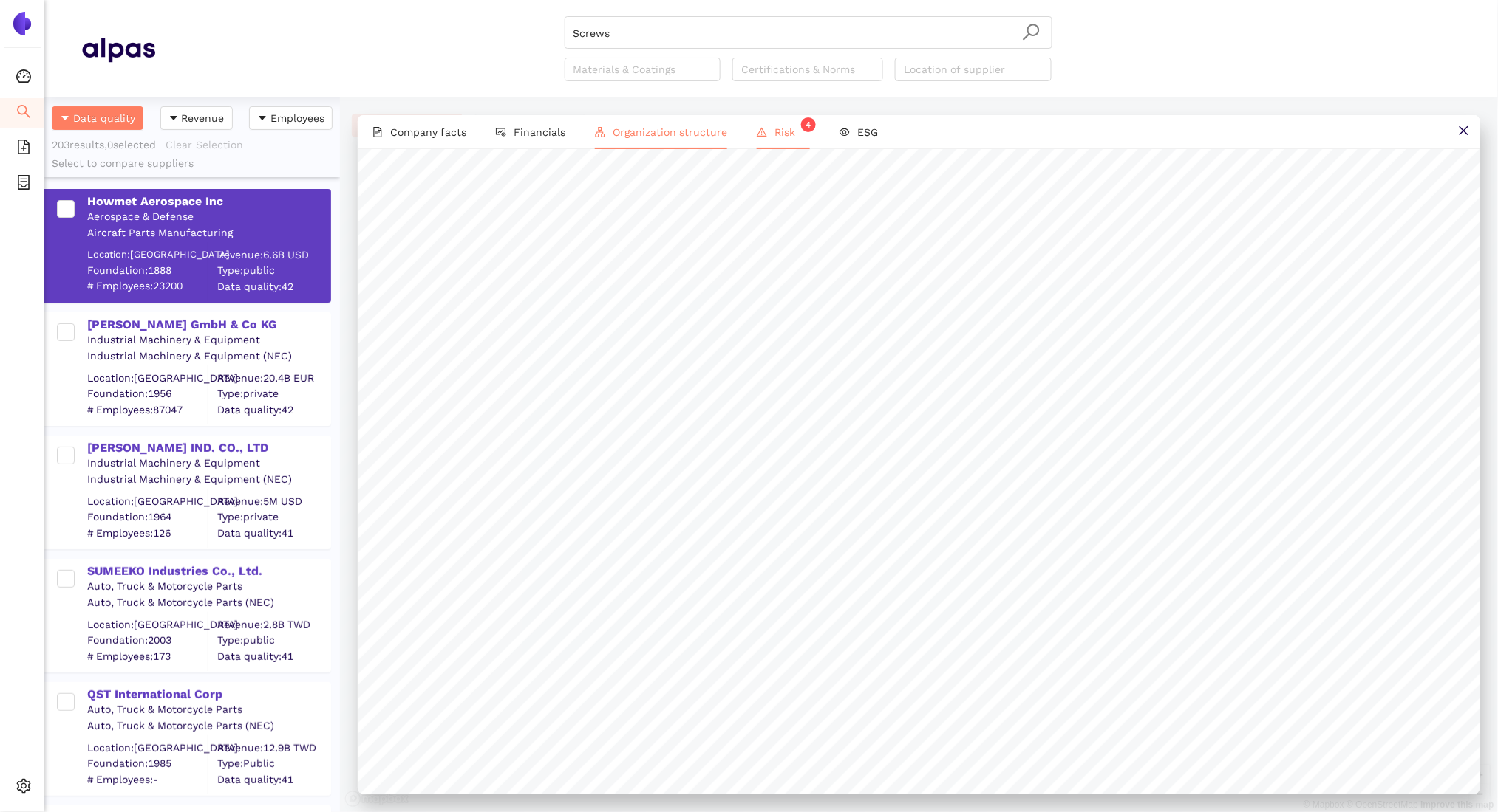
click at [766, 127] on li "Risk 4" at bounding box center [783, 131] width 83 height 34
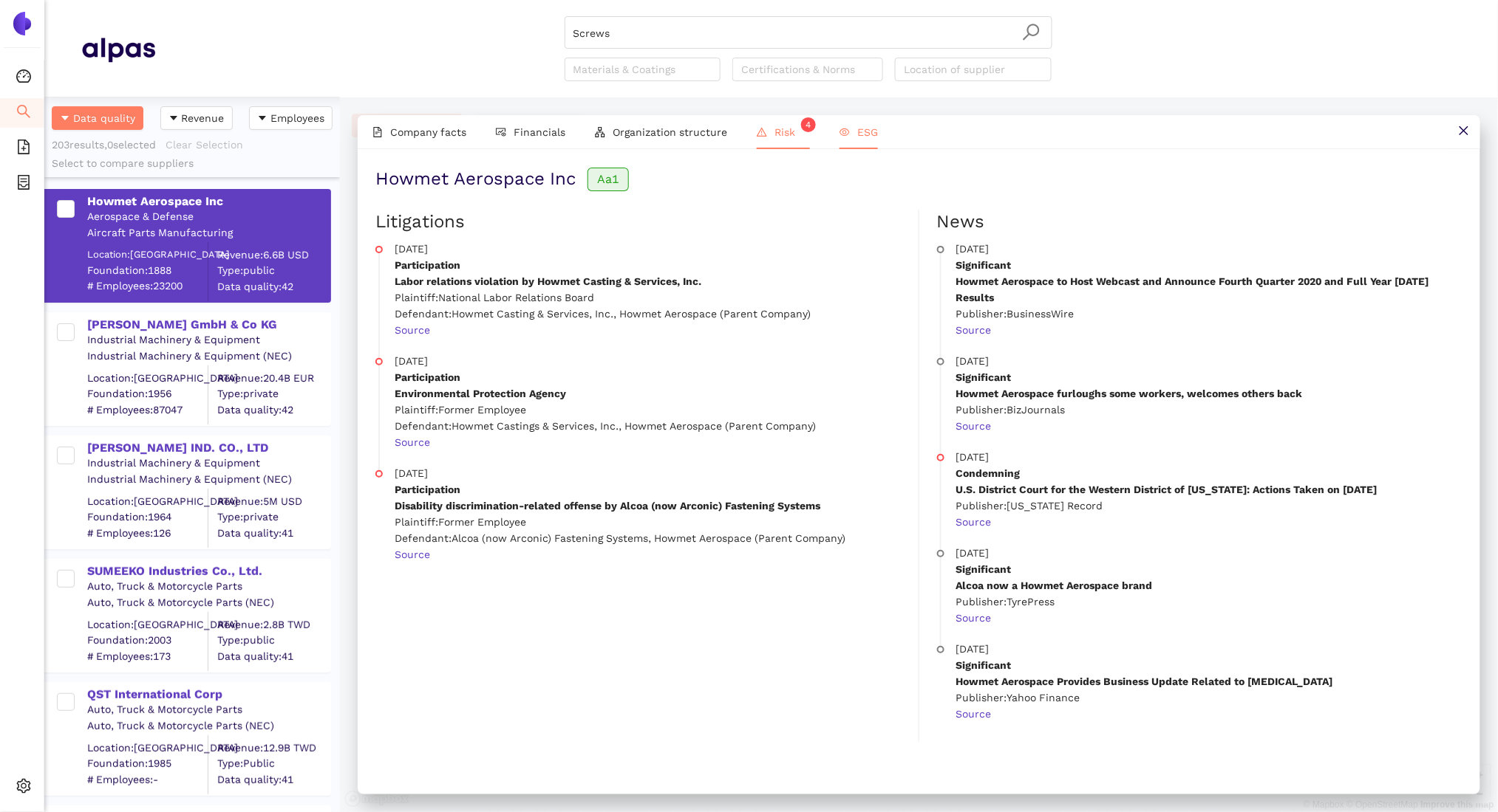
click at [857, 135] on span "ESG" at bounding box center [866, 132] width 20 height 12
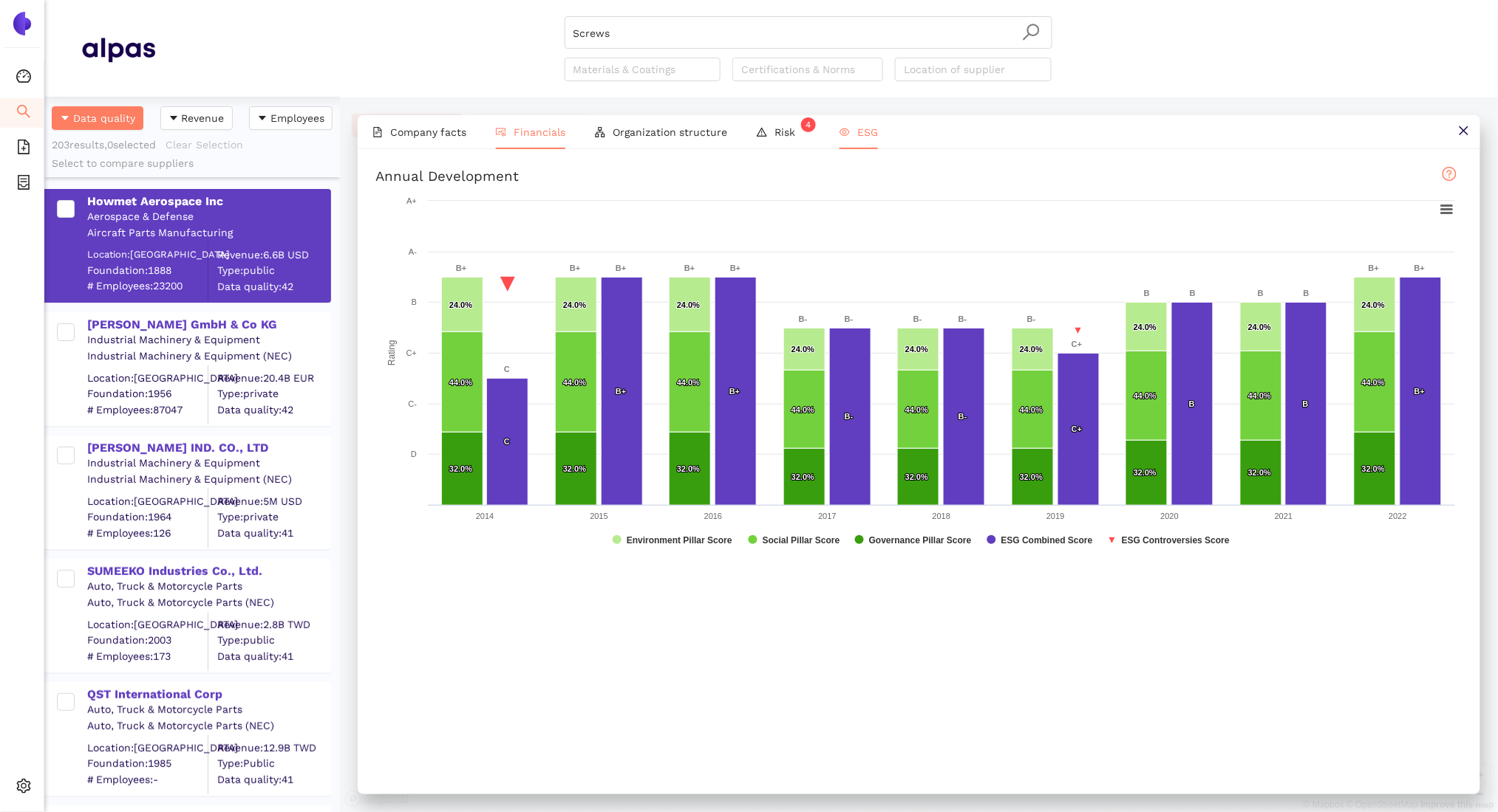
click at [524, 145] on li "Financials" at bounding box center [530, 131] width 99 height 34
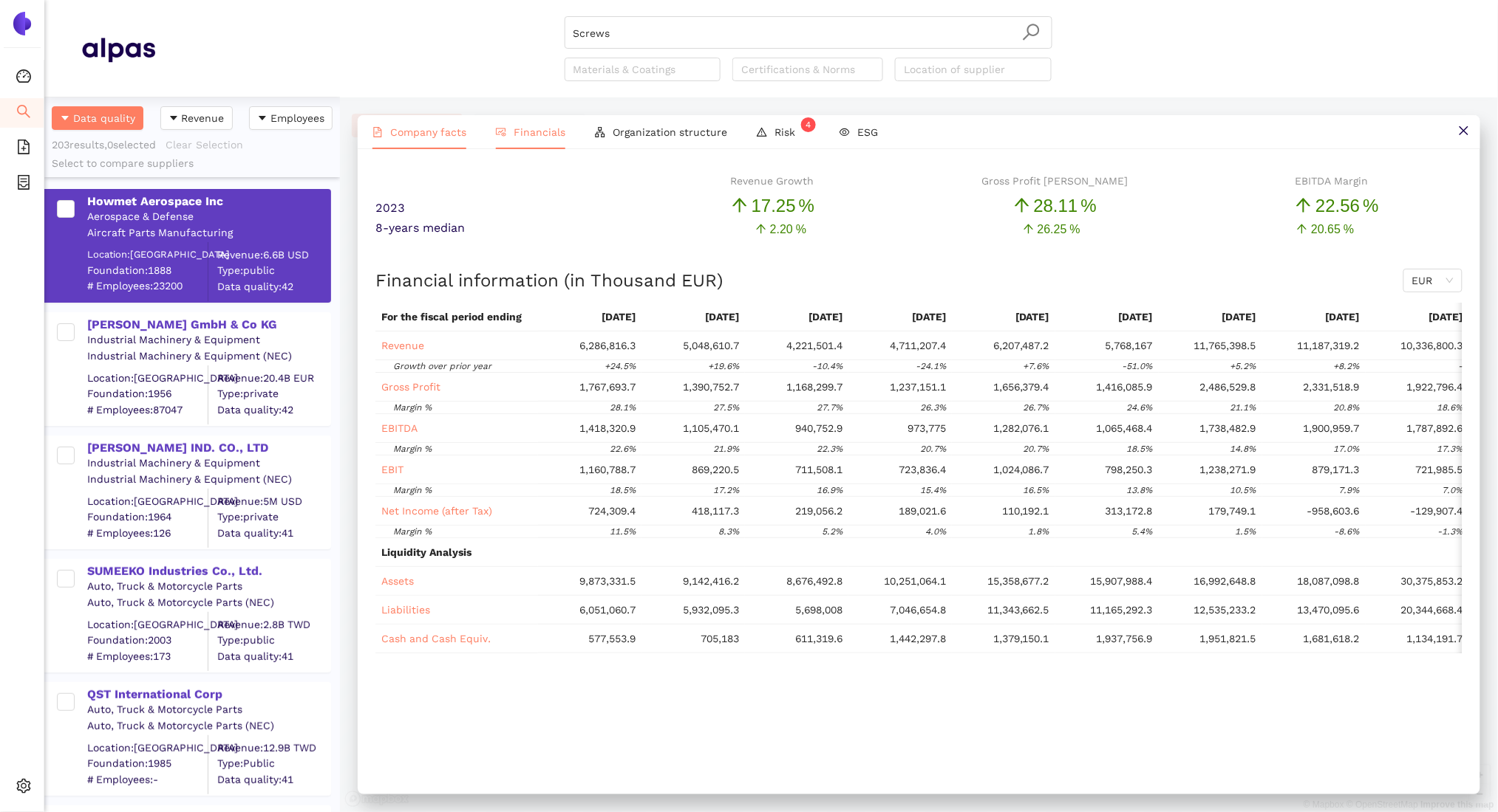
click at [443, 132] on span "Company facts" at bounding box center [427, 132] width 76 height 12
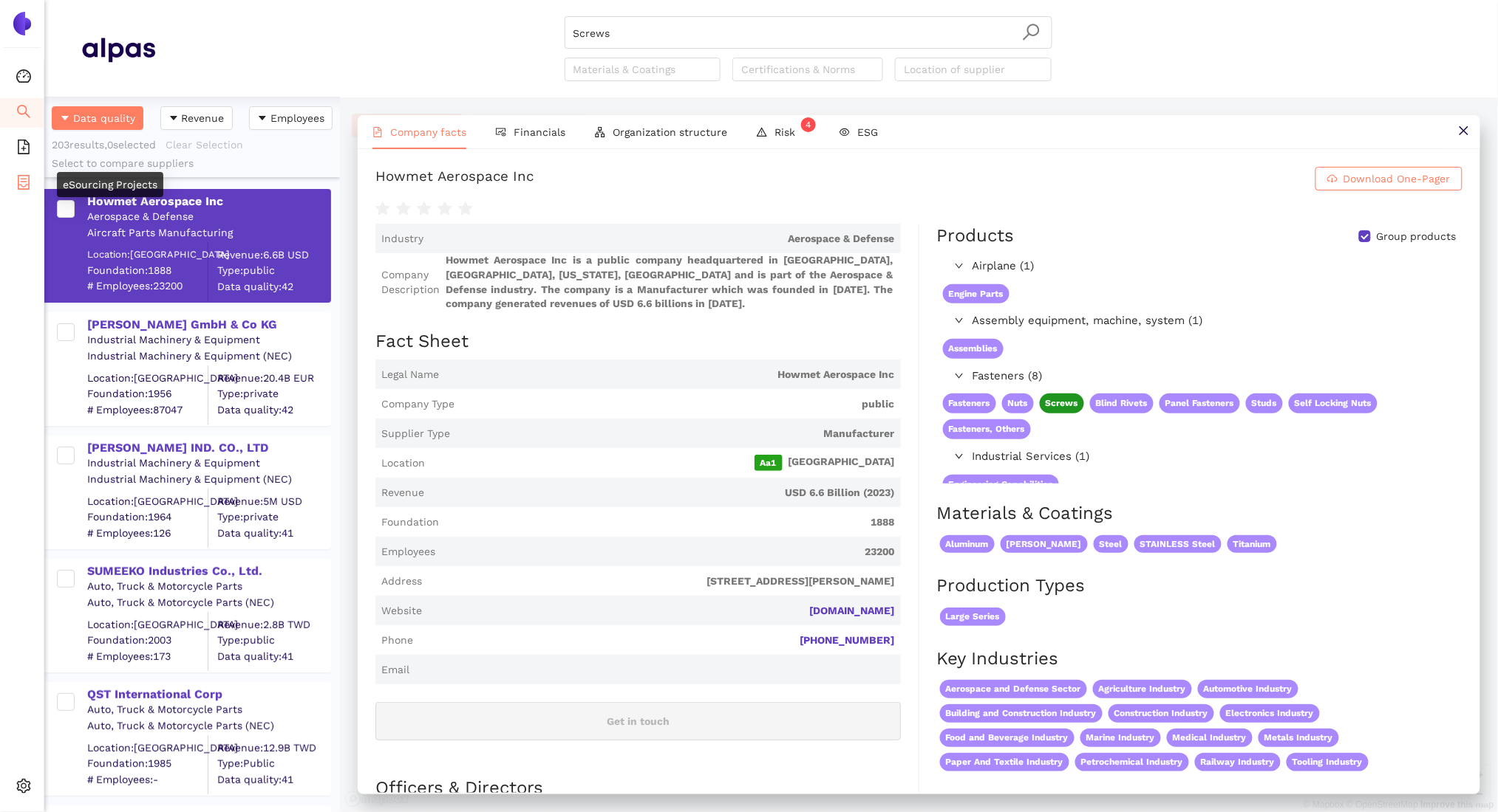
click at [27, 182] on icon "container" at bounding box center [23, 182] width 15 height 14
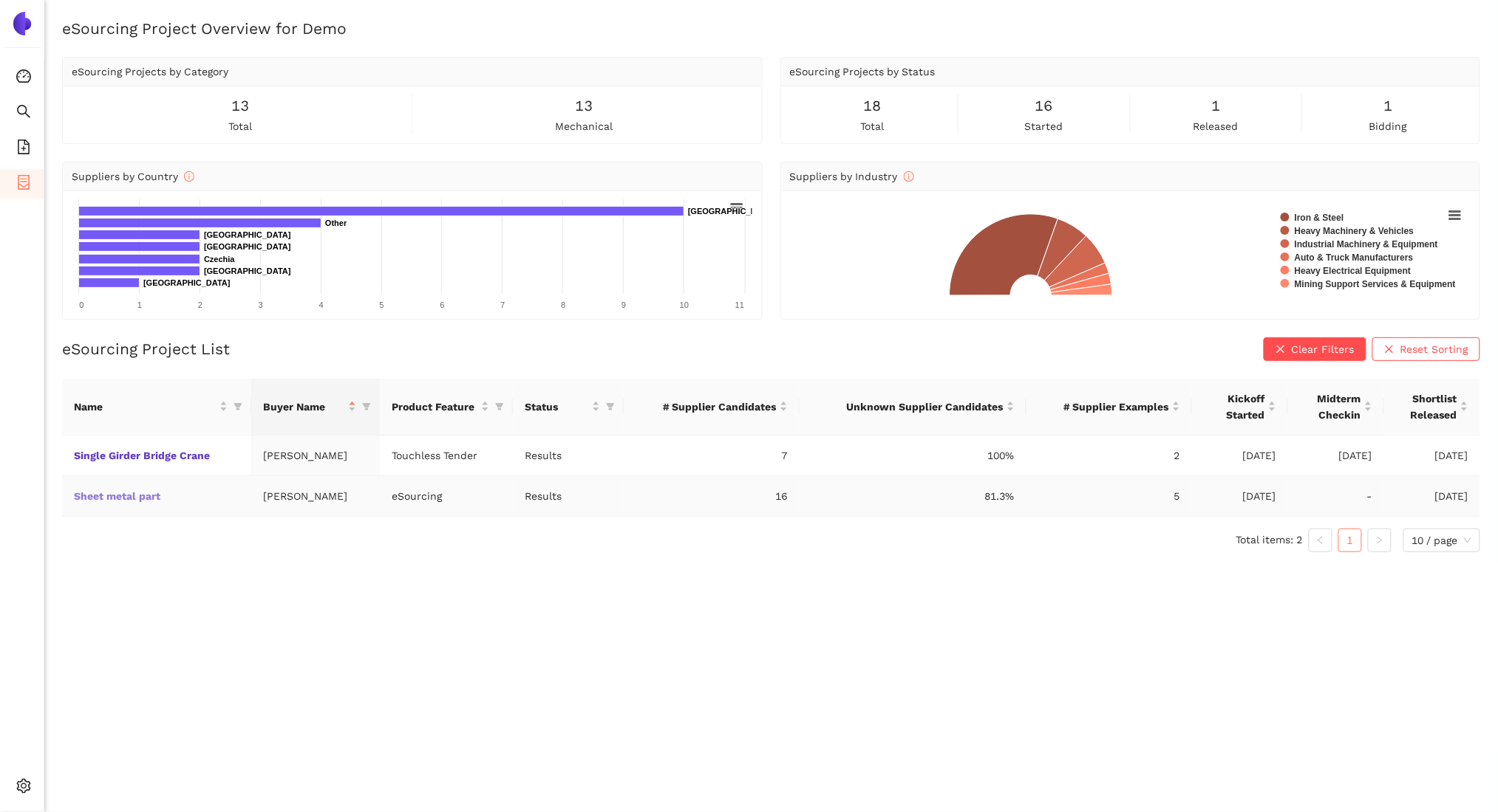
click at [0, 0] on link "Sheet metal part" at bounding box center [0, 0] width 0 height 0
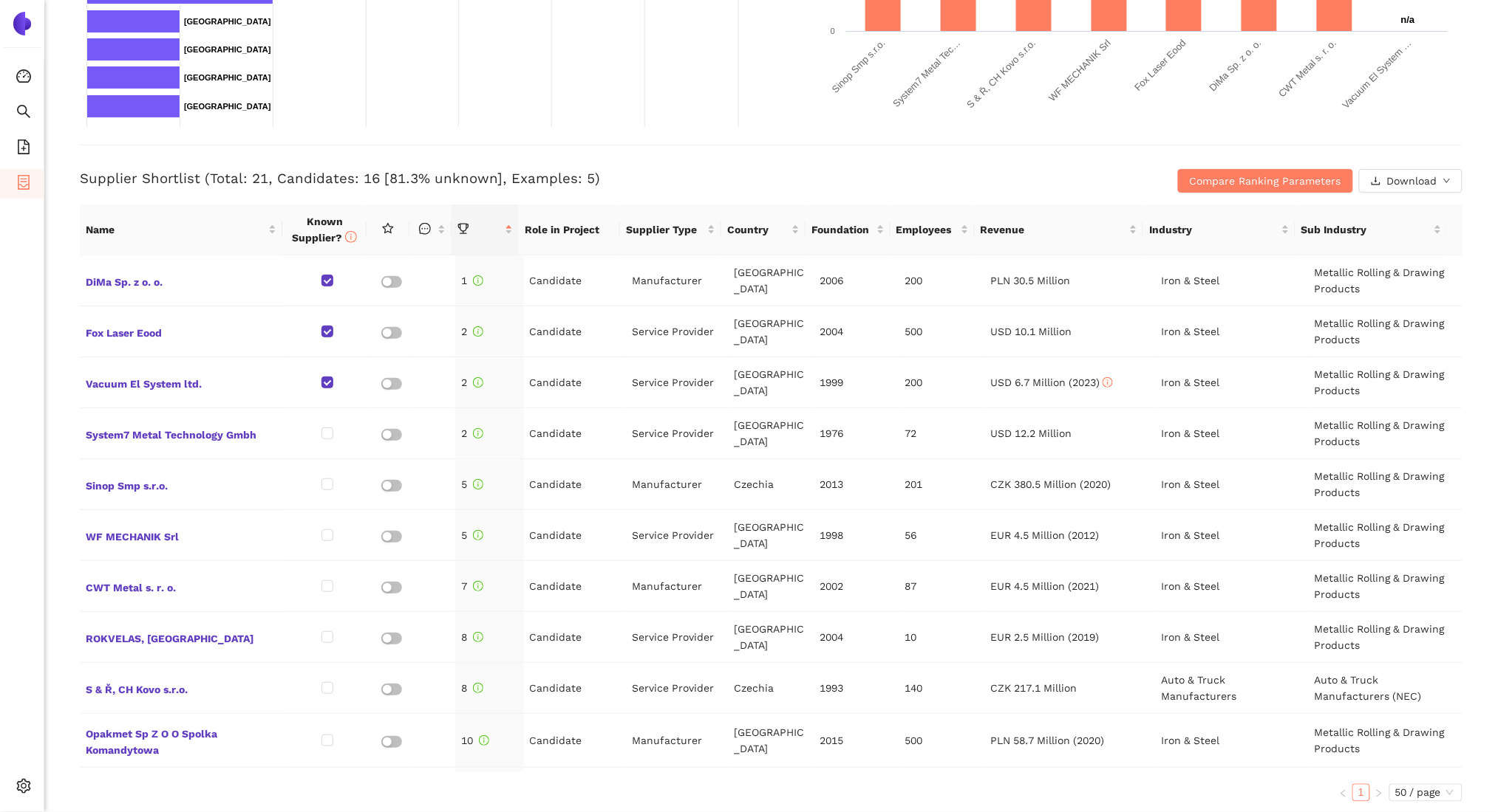
scroll to position [501, 0]
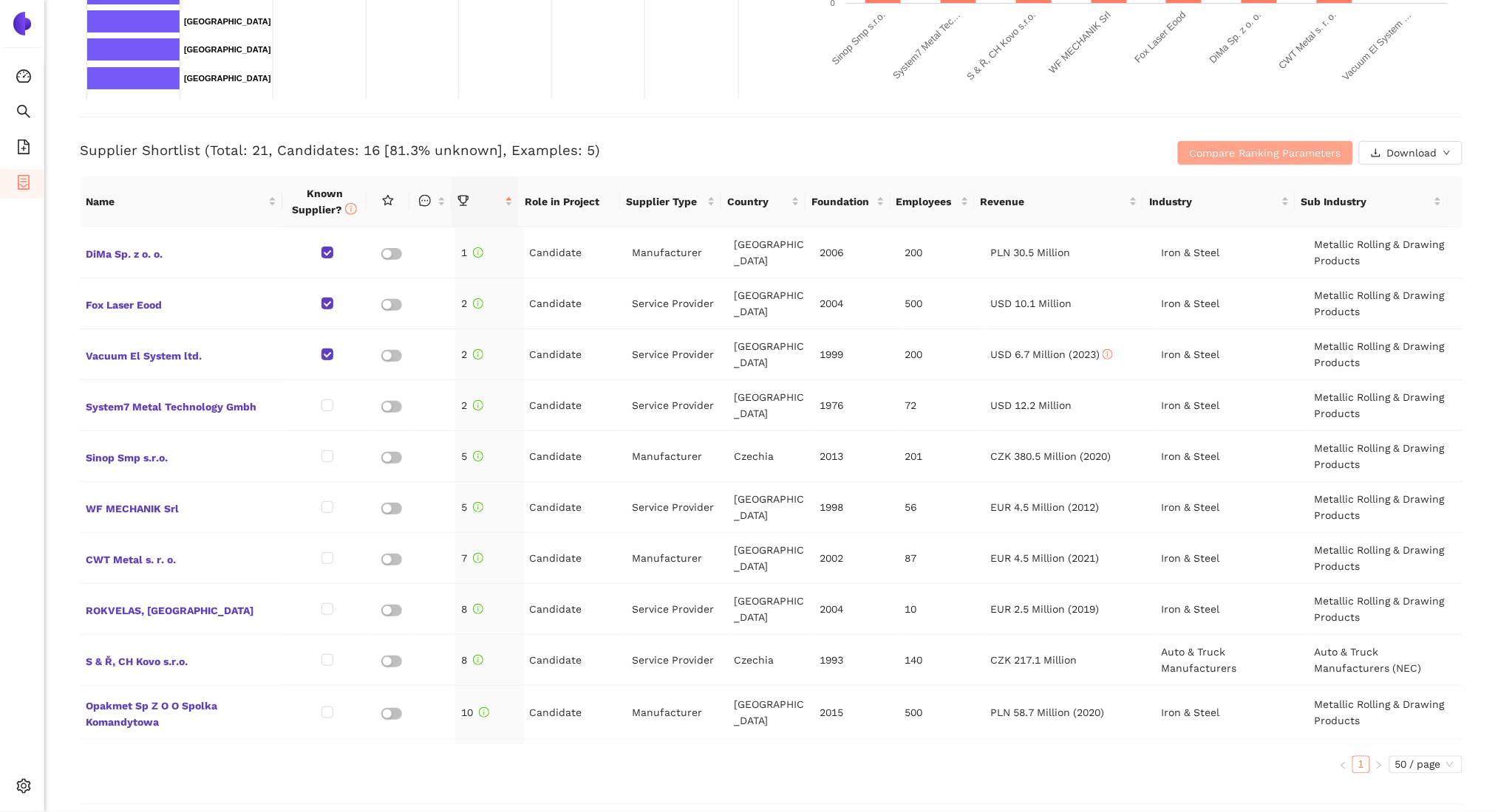
click at [1309, 155] on span "Compare Ranking Parameters" at bounding box center [1265, 153] width 152 height 16
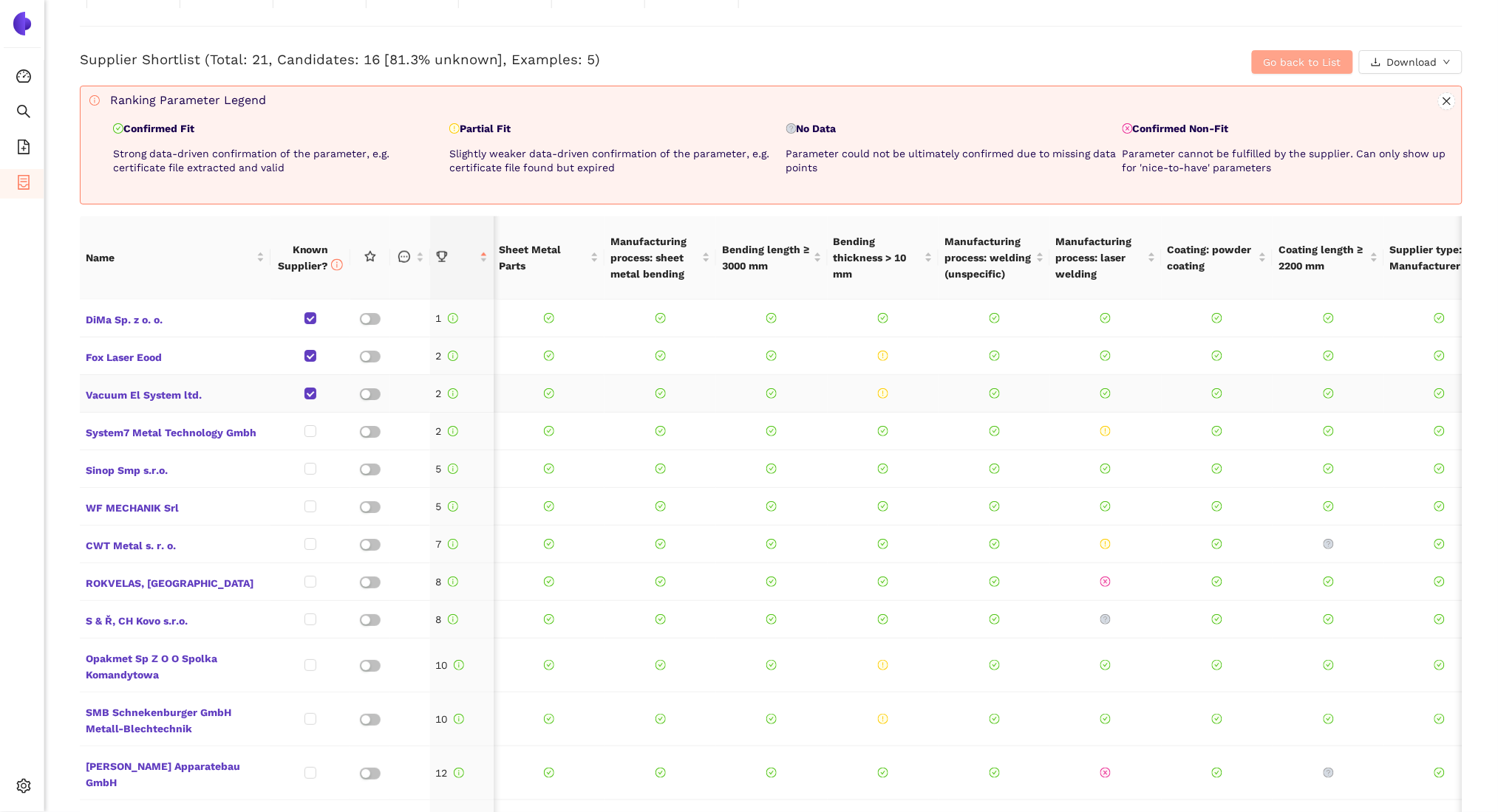
scroll to position [0, 323]
